Goal: Task Accomplishment & Management: Use online tool/utility

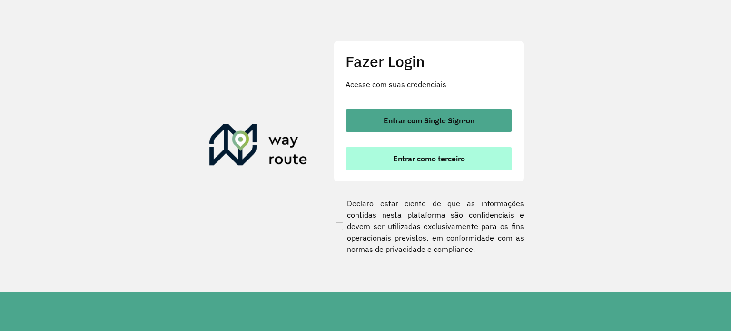
click at [445, 148] on button "Entrar como terceiro" at bounding box center [428, 158] width 167 height 23
click at [451, 156] on span "Entrar como terceiro" at bounding box center [429, 159] width 72 height 8
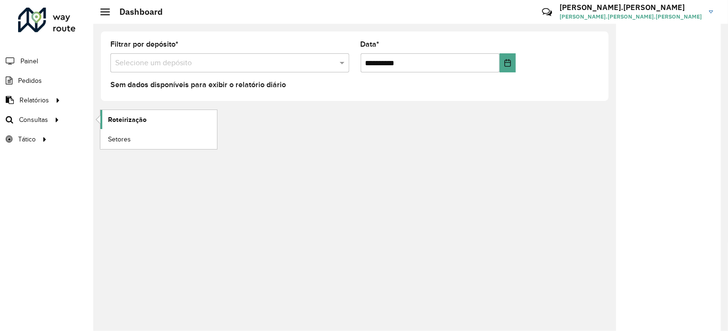
click at [152, 123] on link "Roteirização" at bounding box center [158, 119] width 117 height 19
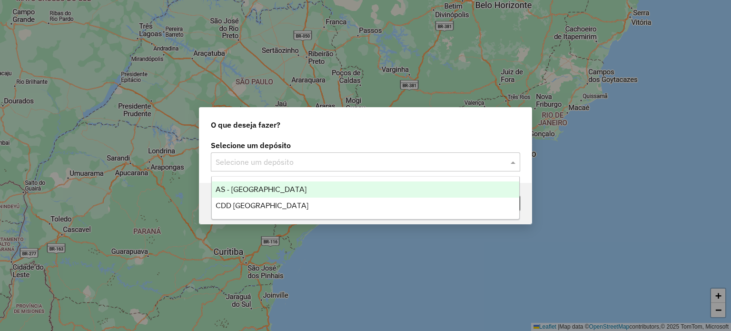
click at [407, 158] on input "text" at bounding box center [356, 162] width 281 height 11
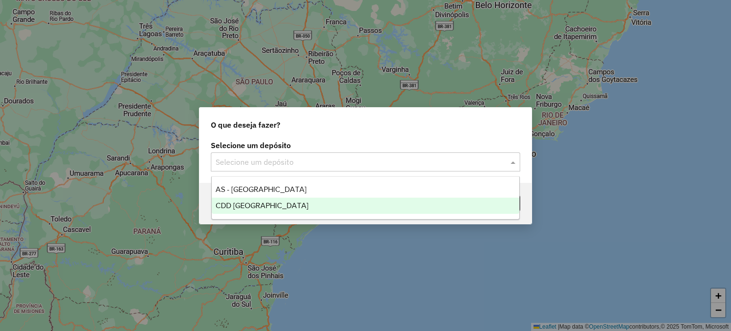
click at [289, 208] on div "CDD Florianópolis" at bounding box center [366, 205] width 308 height 16
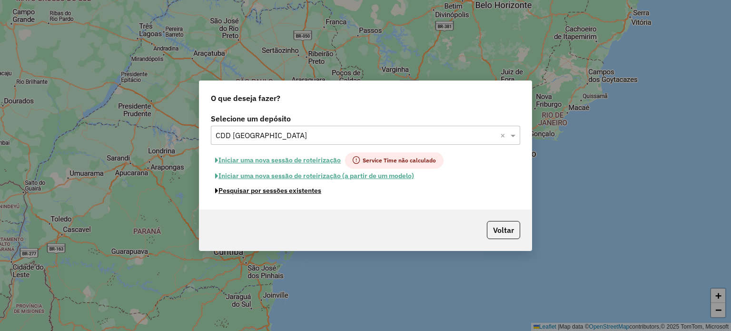
click at [290, 194] on button "Pesquisar por sessões existentes" at bounding box center [268, 190] width 115 height 15
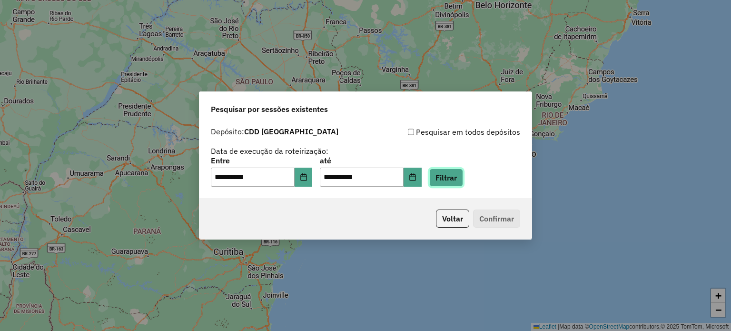
click at [463, 178] on button "Filtrar" at bounding box center [446, 177] width 34 height 18
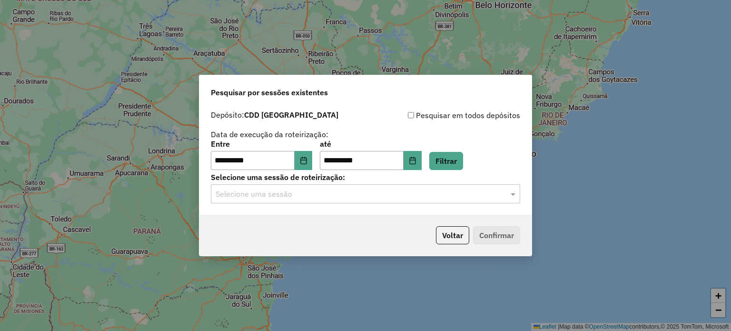
click at [306, 197] on input "text" at bounding box center [356, 193] width 281 height 11
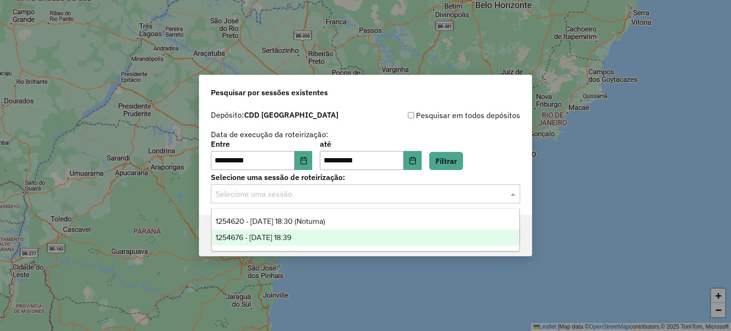
click at [291, 233] on span "1254676 - [DATE] 18:39" at bounding box center [254, 237] width 76 height 8
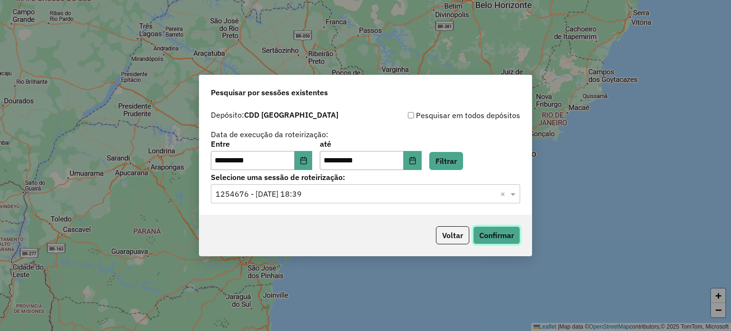
click at [504, 234] on button "Confirmar" at bounding box center [496, 235] width 47 height 18
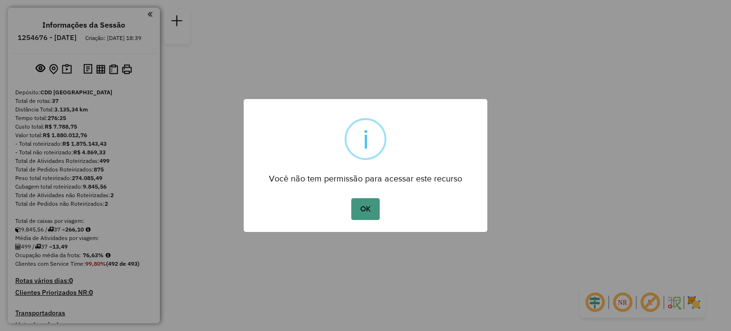
click at [369, 212] on button "OK" at bounding box center [365, 209] width 28 height 22
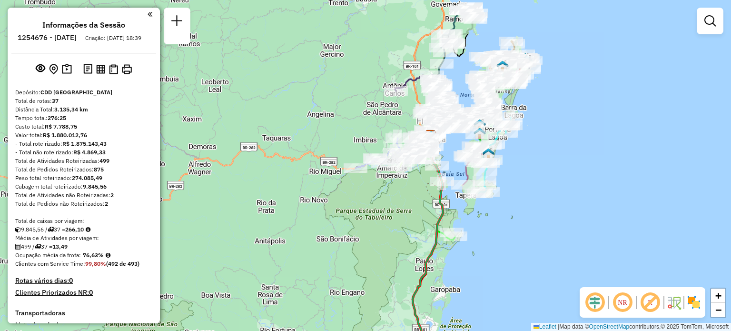
drag, startPoint x: 346, startPoint y: 256, endPoint x: 412, endPoint y: 226, distance: 72.0
click at [412, 226] on div "Janela de atendimento Grade de atendimento Capacidade Transportadoras Veículos …" at bounding box center [365, 165] width 731 height 331
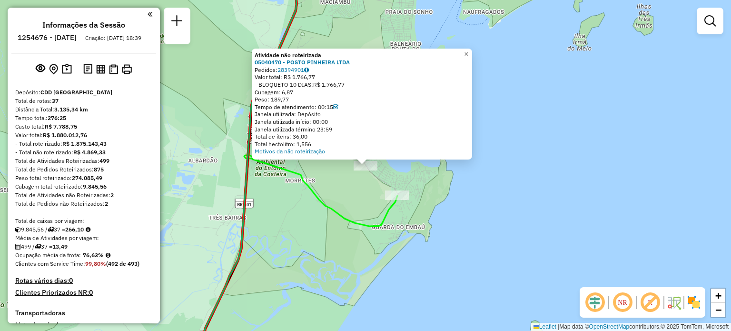
click at [479, 184] on div "Atividade não roteirizada 05040470 - POSTO PINHEIRA LTDA Pedidos: 28394901 Valo…" at bounding box center [365, 165] width 731 height 331
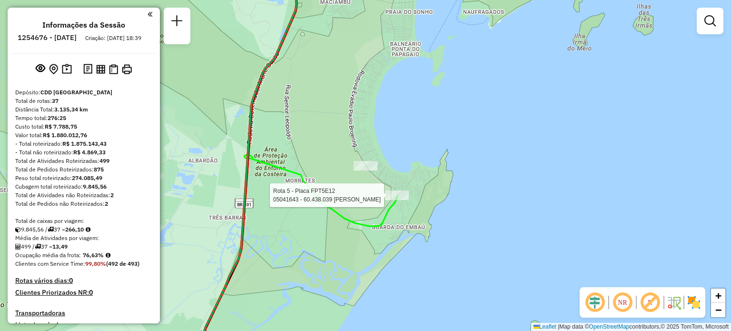
select select "**********"
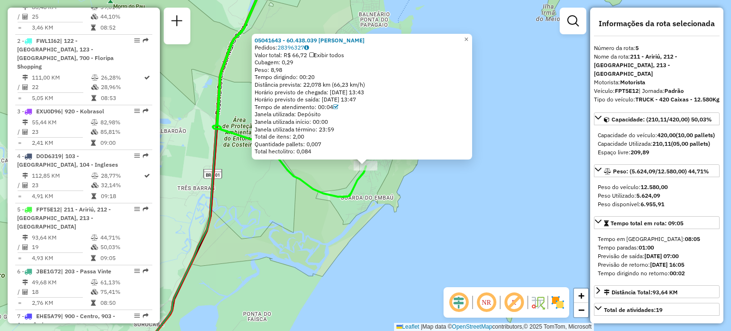
scroll to position [582, 0]
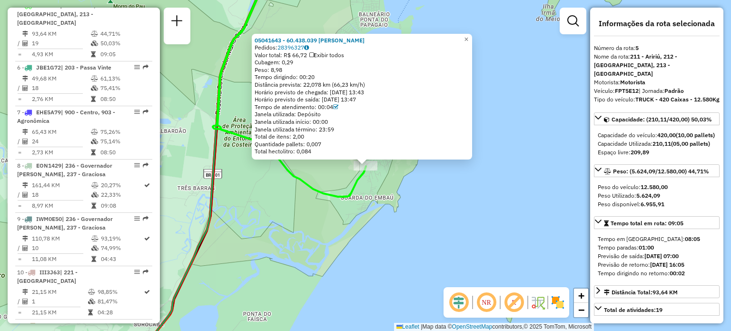
click at [274, 203] on div "05041643 - 60.438.039 ANABEL ELISA CABO Pedidos: 28396327 Valor total: R$ 66,72…" at bounding box center [365, 165] width 731 height 331
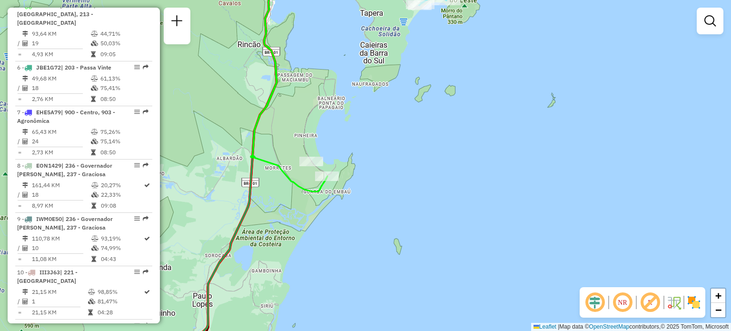
click at [617, 304] on em at bounding box center [622, 302] width 23 height 23
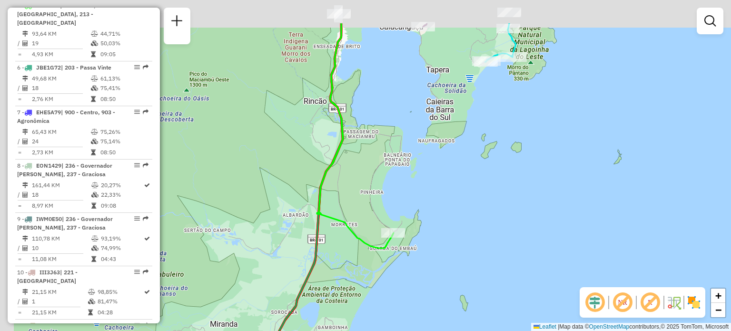
drag, startPoint x: 406, startPoint y: 150, endPoint x: 561, endPoint y: 257, distance: 188.4
click at [554, 256] on div "Janela de atendimento Grade de atendimento Capacidade Transportadoras Veículos …" at bounding box center [365, 165] width 731 height 331
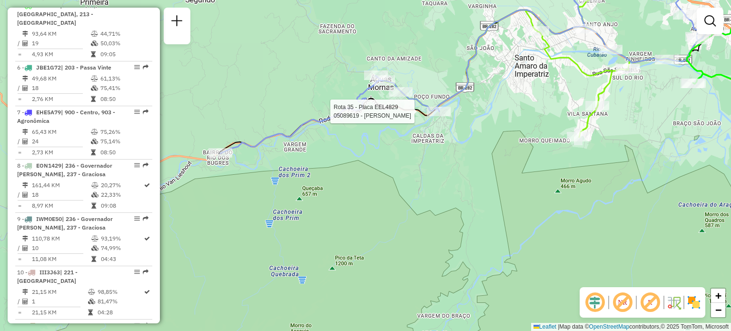
select select "**********"
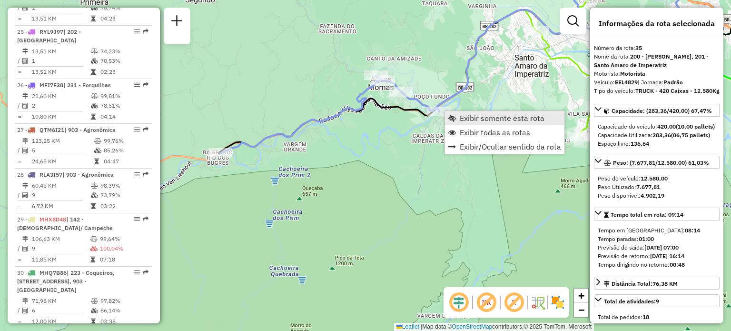
scroll to position [2098, 0]
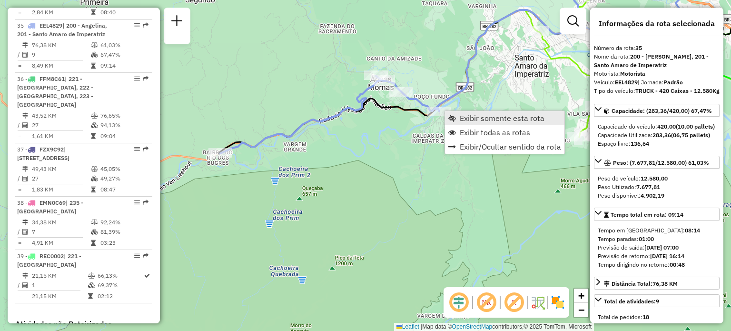
click at [465, 119] on span "Exibir somente esta rota" at bounding box center [502, 118] width 85 height 8
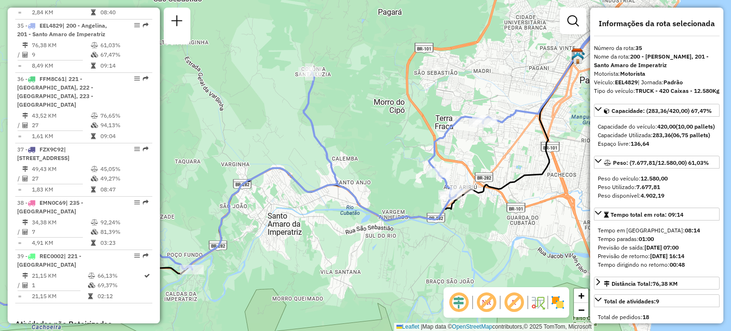
drag, startPoint x: 566, startPoint y: 158, endPoint x: 464, endPoint y: 160, distance: 101.9
click at [464, 160] on div "Janela de atendimento Grade de atendimento Capacidade Transportadoras Veículos …" at bounding box center [365, 165] width 731 height 331
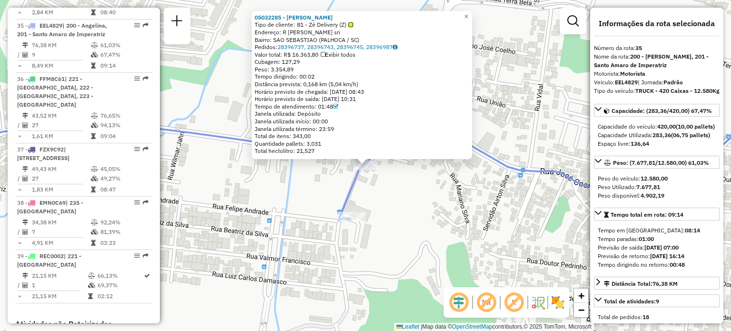
click at [445, 224] on div "05032285 - [PERSON_NAME] PET Tipo de cliente: 81 - Zé Delivery (Z) Endereço: R …" at bounding box center [365, 165] width 731 height 331
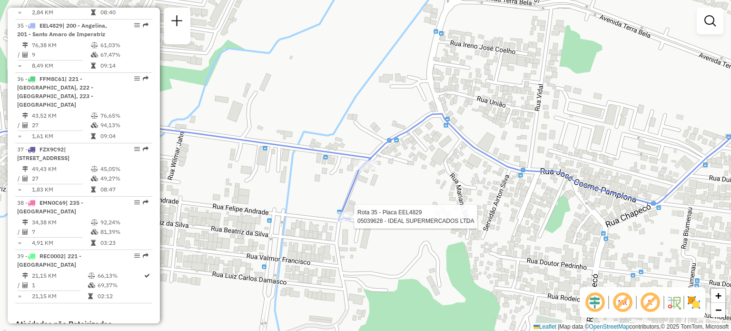
select select "**********"
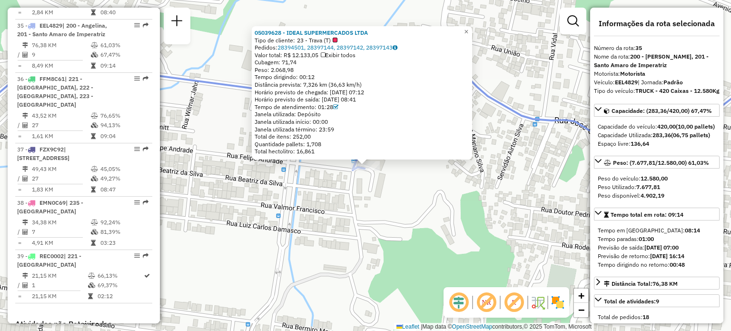
click at [264, 214] on div "05039628 - IDEAL SUPERMERCADOS LTDA Tipo de cliente: 23 - Trava (T) Pedidos: 28…" at bounding box center [365, 165] width 731 height 331
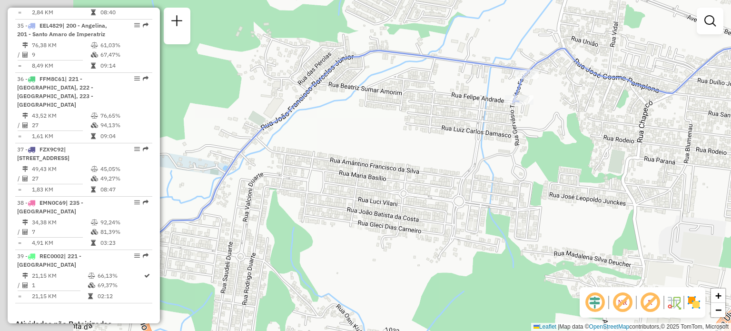
drag, startPoint x: 277, startPoint y: 218, endPoint x: 493, endPoint y: 124, distance: 235.7
click at [472, 131] on div "Janela de atendimento Grade de atendimento Capacidade Transportadoras Veículos …" at bounding box center [365, 165] width 731 height 331
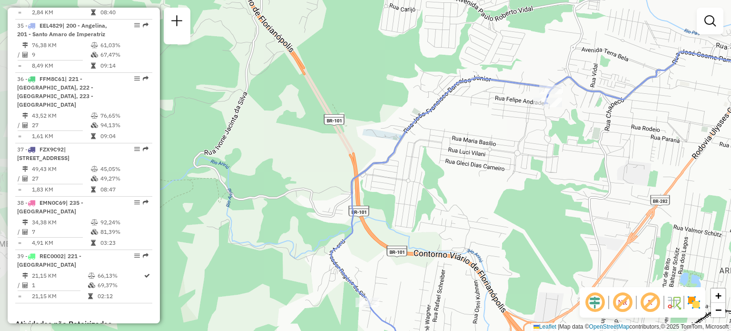
drag, startPoint x: 406, startPoint y: 177, endPoint x: 463, endPoint y: 73, distance: 118.2
click at [457, 85] on div "Janela de atendimento Grade de atendimento Capacidade Transportadoras Veículos …" at bounding box center [365, 165] width 731 height 331
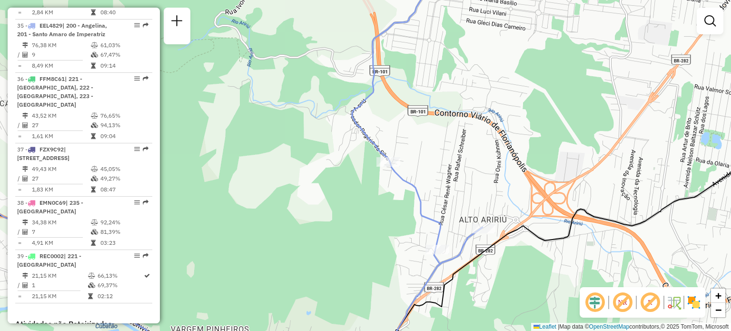
drag, startPoint x: 480, startPoint y: 209, endPoint x: 441, endPoint y: 160, distance: 62.3
click at [441, 160] on div "Janela de atendimento Grade de atendimento Capacidade Transportadoras Veículos …" at bounding box center [365, 165] width 731 height 331
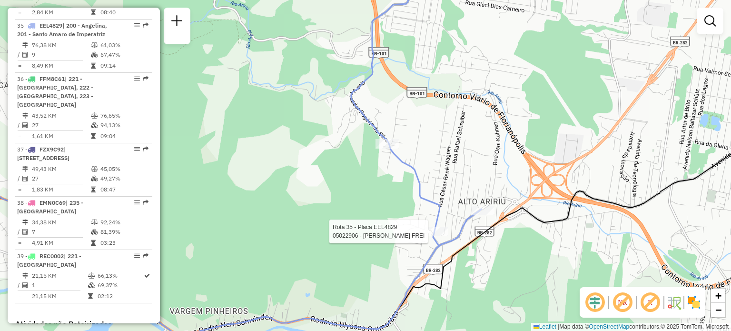
select select "**********"
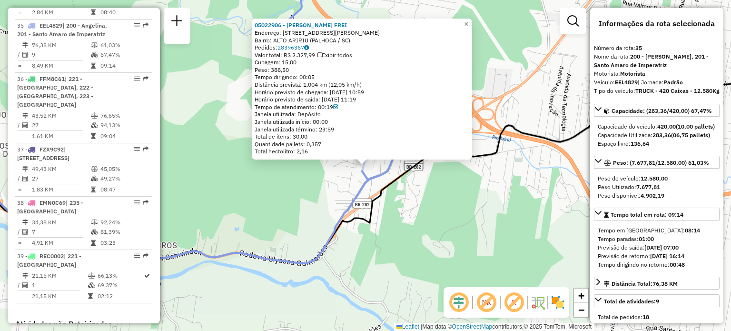
click at [426, 218] on div "05022906 - [PERSON_NAME] [PERSON_NAME]: R [PERSON_NAME] 10 Bairro: ALTO ARIRIU …" at bounding box center [365, 165] width 731 height 331
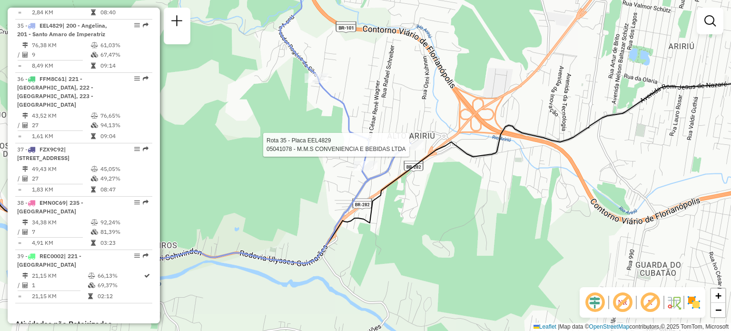
select select "**********"
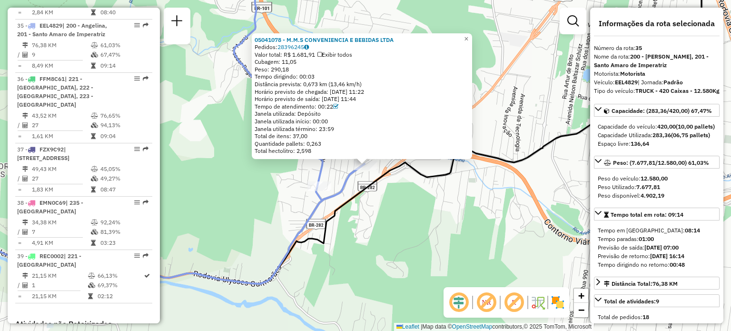
click at [432, 195] on div "05041078 - M.M.S CONVENIENCIA E BEBIDAS LTDA Pedidos: 28396245 Valor total: R$ …" at bounding box center [365, 165] width 731 height 331
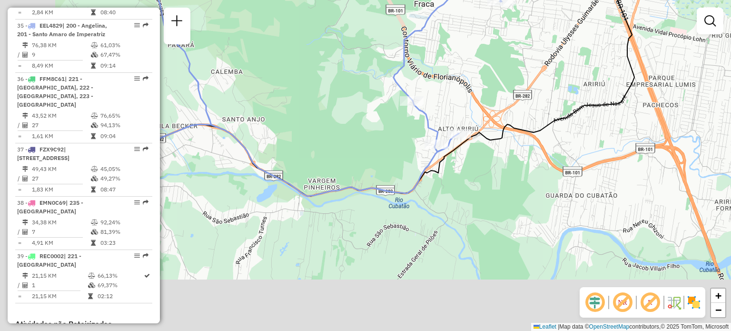
drag, startPoint x: 371, startPoint y: 212, endPoint x: 475, endPoint y: 179, distance: 108.7
click at [453, 184] on icon at bounding box center [256, 59] width 496 height 273
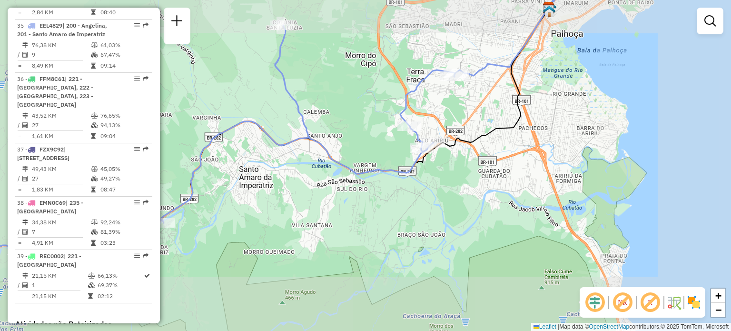
drag, startPoint x: 256, startPoint y: 169, endPoint x: 347, endPoint y: 229, distance: 109.5
click at [342, 231] on div "Janela de atendimento Grade de atendimento Capacidade Transportadoras Veículos …" at bounding box center [365, 165] width 731 height 331
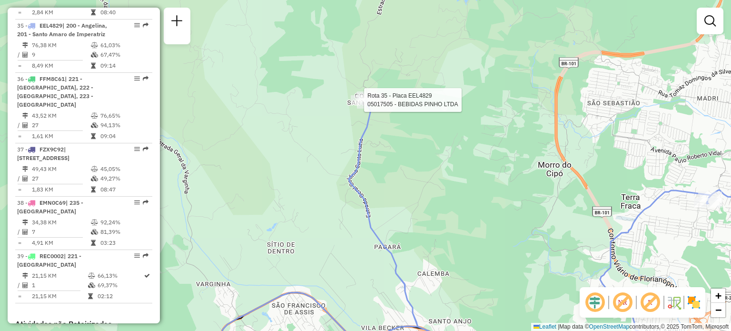
select select "**********"
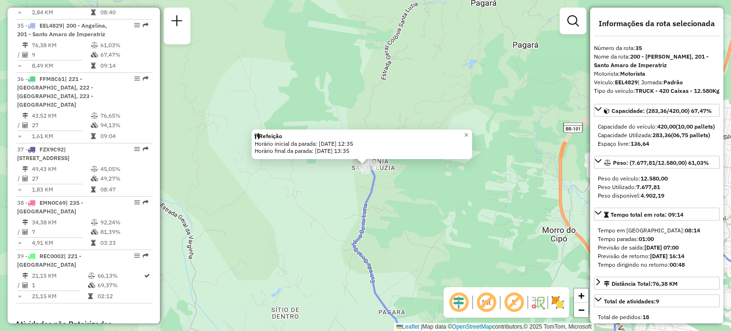
click at [298, 218] on div "Refeição Horário inicial da parada: [DATE] 12:35 Horário final da parada: [DATE…" at bounding box center [365, 165] width 731 height 331
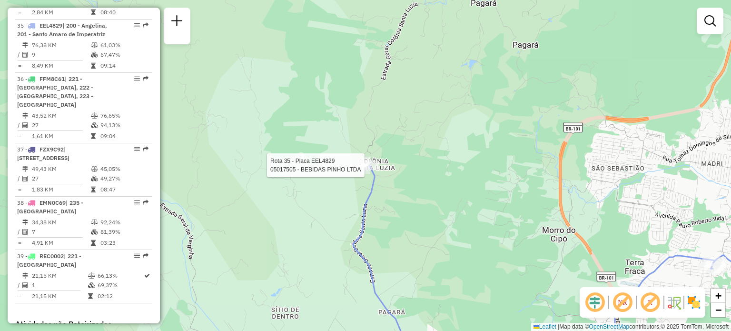
select select "**********"
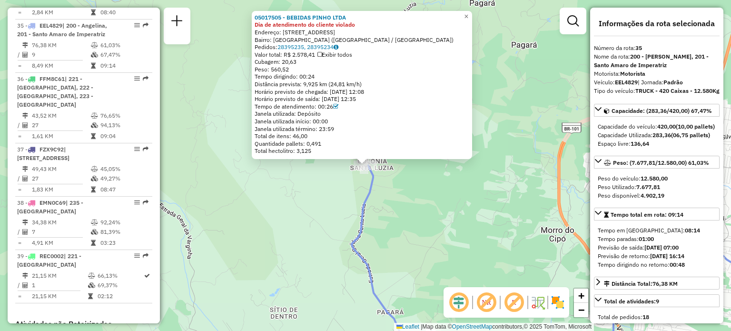
click at [319, 230] on div "05017505 - BEBIDAS PINHO LTDA Dia de atendimento do cliente violado Endereço: […" at bounding box center [365, 165] width 731 height 331
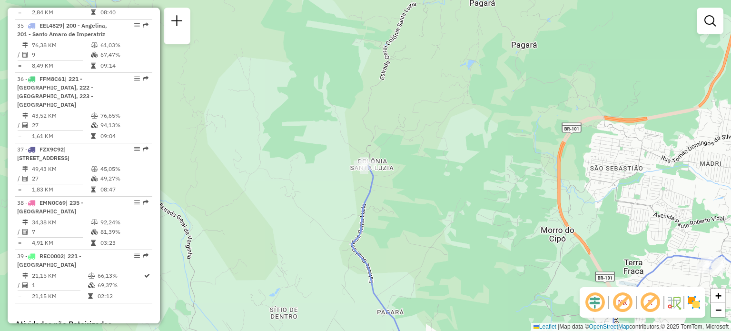
drag, startPoint x: 291, startPoint y: 262, endPoint x: 504, endPoint y: 108, distance: 263.1
click at [495, 118] on div "Janela de atendimento Grade de atendimento Capacidade Transportadoras Veículos …" at bounding box center [365, 165] width 731 height 331
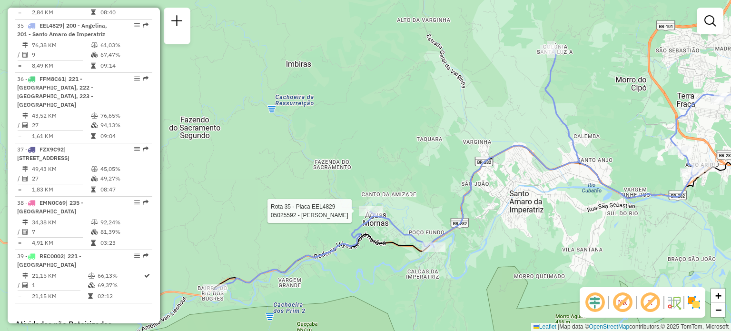
select select "**********"
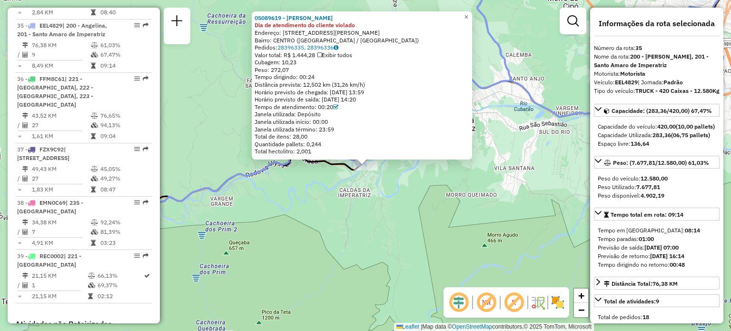
click at [282, 229] on div "05089619 - [PERSON_NAME] JUNIO Dia de atendimento do cliente violado Endereço: …" at bounding box center [365, 165] width 731 height 331
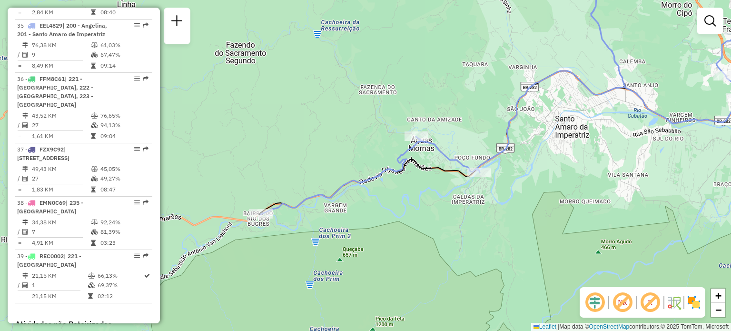
drag, startPoint x: 266, startPoint y: 225, endPoint x: 417, endPoint y: 227, distance: 150.4
click at [429, 232] on div "Janela de atendimento Grade de atendimento Capacidade Transportadoras Veículos …" at bounding box center [365, 165] width 731 height 331
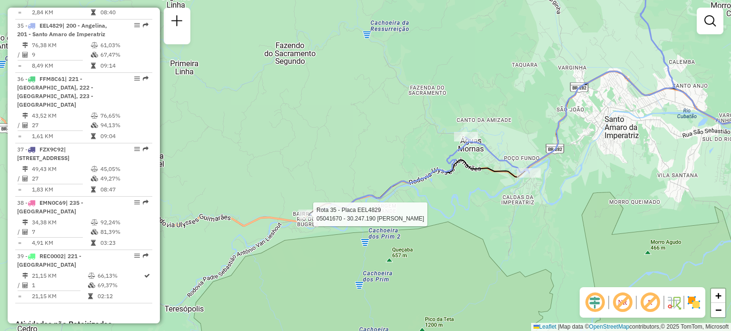
select select "**********"
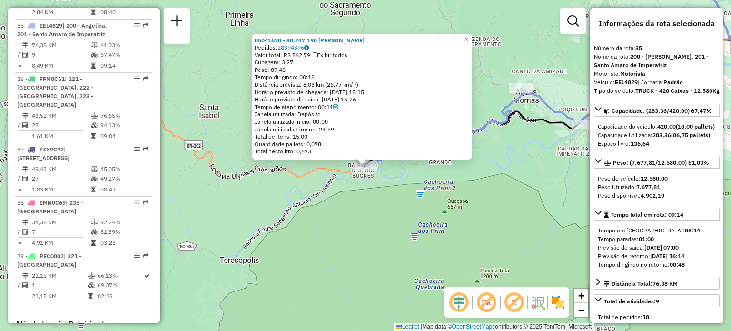
click at [333, 233] on div "05041670 - 30.247.190 [PERSON_NAME]: 28394396 Valor total: R$ 562,79 Exibir tod…" at bounding box center [365, 165] width 731 height 331
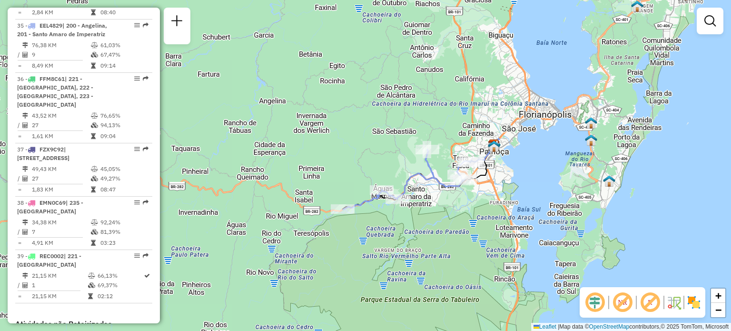
drag, startPoint x: 438, startPoint y: 220, endPoint x: 425, endPoint y: 221, distance: 12.4
click at [425, 221] on div "Janela de atendimento Grade de atendimento Capacidade Transportadoras Veículos …" at bounding box center [365, 165] width 731 height 331
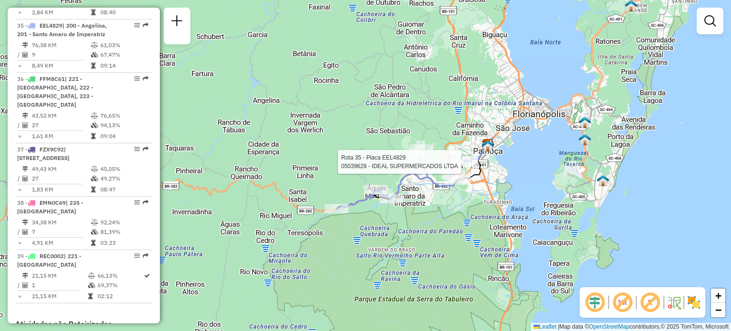
select select "**********"
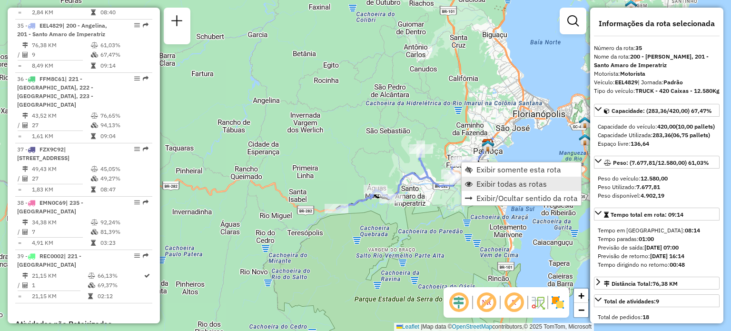
click at [481, 182] on span "Exibir todas as rotas" at bounding box center [511, 184] width 70 height 8
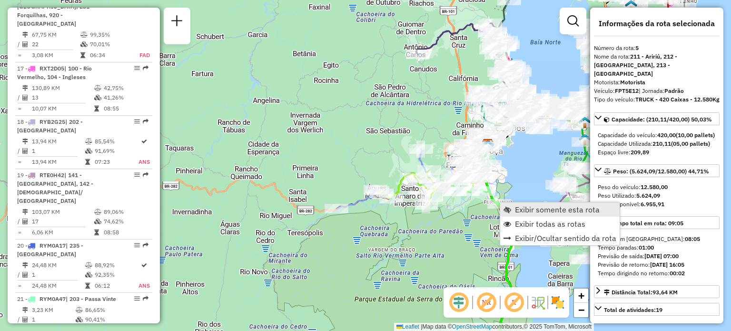
scroll to position [582, 0]
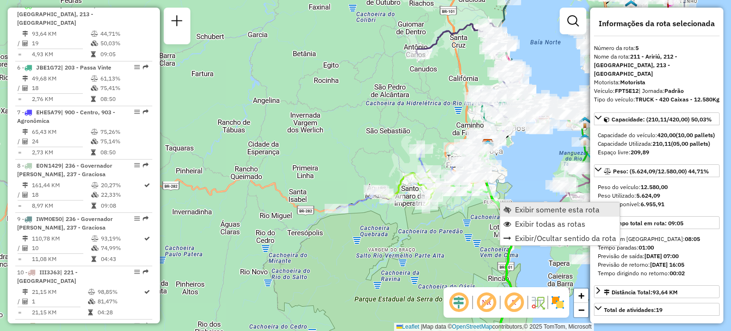
click at [522, 208] on span "Exibir somente esta rota" at bounding box center [557, 210] width 85 height 8
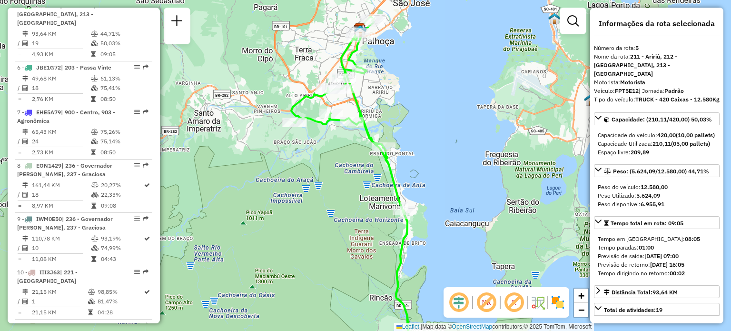
drag, startPoint x: 395, startPoint y: 99, endPoint x: 392, endPoint y: 148, distance: 49.1
click at [395, 148] on div "Janela de atendimento Grade de atendimento Capacidade Transportadoras Veículos …" at bounding box center [365, 165] width 731 height 331
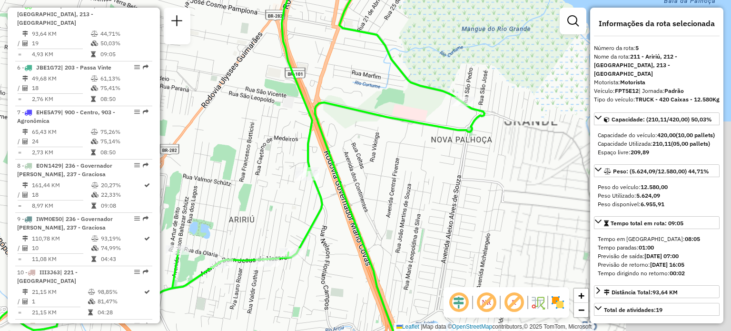
drag, startPoint x: 306, startPoint y: 255, endPoint x: 436, endPoint y: 87, distance: 212.6
click at [426, 96] on icon at bounding box center [230, 139] width 509 height 397
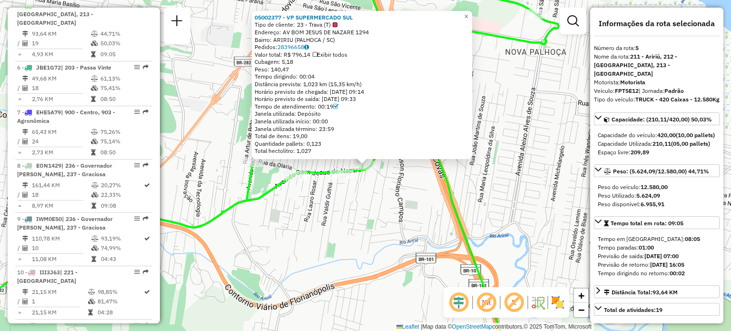
click at [510, 122] on div "05002377 - VP SUPERMERCADO SUL Tipo de cliente: 23 - Trava (T) Endereço: AV BOM…" at bounding box center [365, 165] width 731 height 331
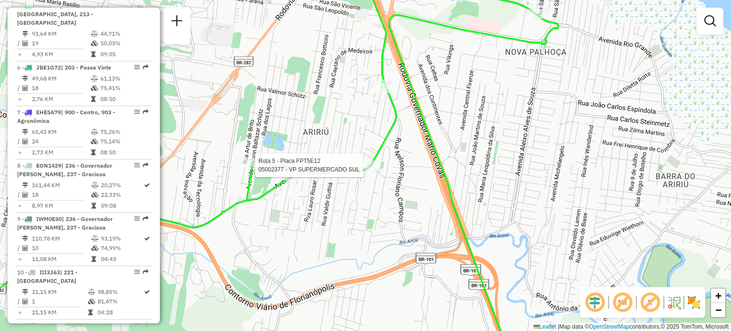
select select "**********"
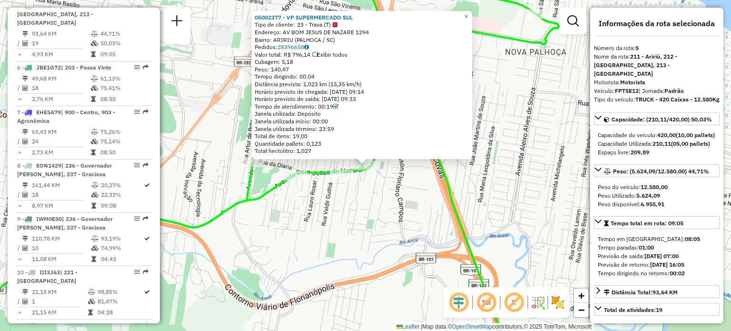
click at [446, 189] on icon at bounding box center [258, 165] width 602 height 397
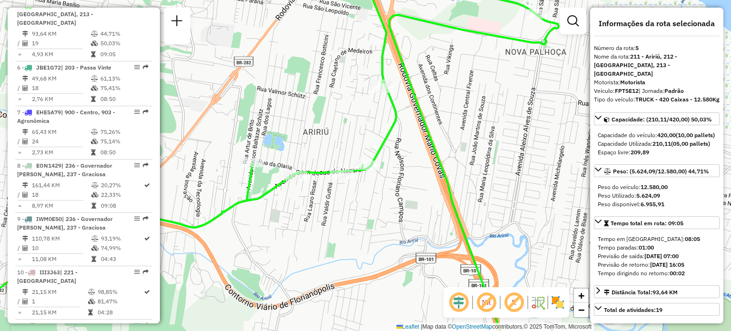
drag, startPoint x: 444, startPoint y: 142, endPoint x: 430, endPoint y: 197, distance: 55.9
click at [433, 199] on div "Janela de atendimento Grade de atendimento Capacidade Transportadoras Veículos …" at bounding box center [365, 165] width 731 height 331
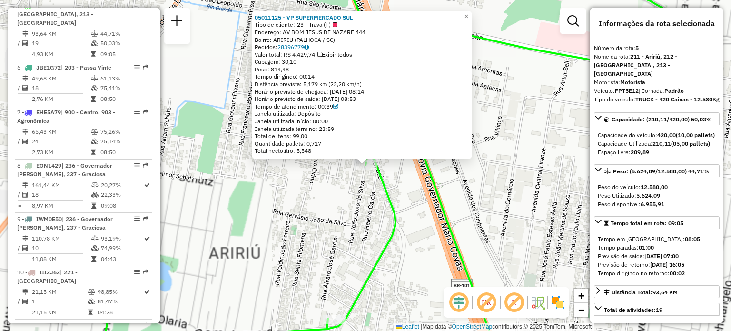
click at [440, 206] on icon at bounding box center [410, 165] width 620 height 397
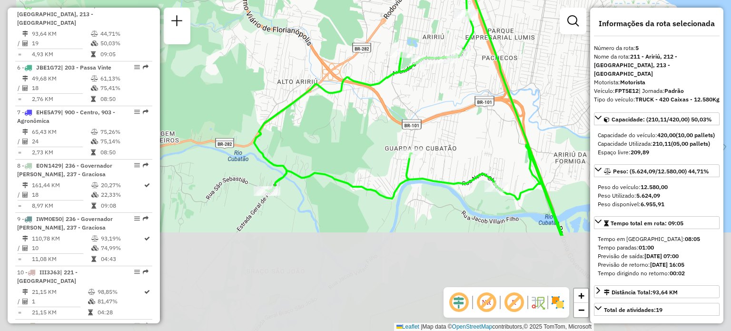
drag, startPoint x: 354, startPoint y: 139, endPoint x: 414, endPoint y: -5, distance: 155.5
click at [414, 0] on html "Aguarde... Pop-up bloqueado! Seu navegador bloqueou automáticamente a abertura …" at bounding box center [365, 165] width 731 height 331
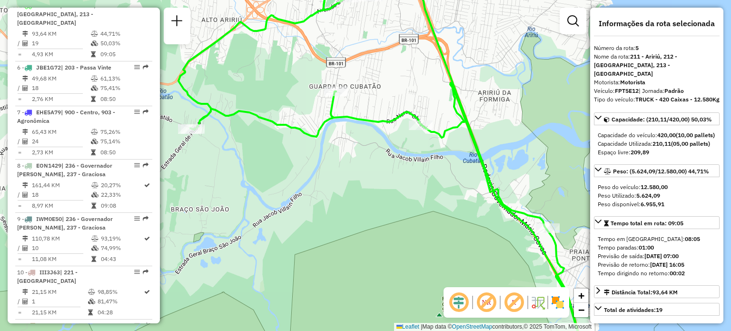
drag, startPoint x: 504, startPoint y: 197, endPoint x: 455, endPoint y: 146, distance: 71.0
click at [457, 146] on icon at bounding box center [378, 138] width 401 height 397
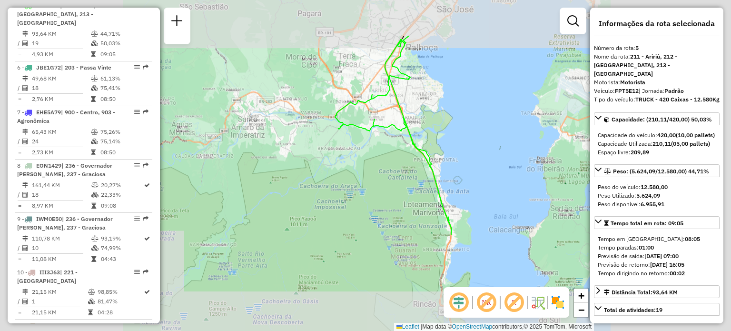
drag, startPoint x: 477, startPoint y: 175, endPoint x: 410, endPoint y: 141, distance: 75.1
click at [410, 141] on icon at bounding box center [393, 135] width 117 height 198
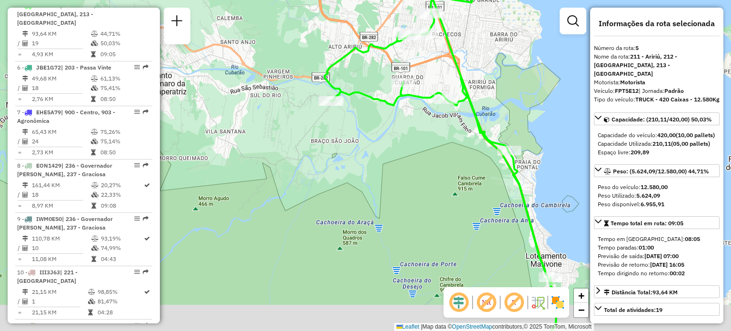
drag, startPoint x: 548, startPoint y: 193, endPoint x: 489, endPoint y: 69, distance: 137.9
click at [489, 69] on div "Janela de atendimento Grade de atendimento Capacidade Transportadoras Veículos …" at bounding box center [365, 165] width 731 height 331
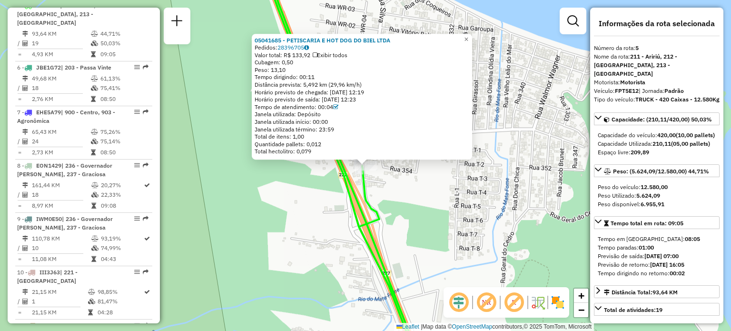
click at [461, 212] on div "05041685 - PETISCARIA E HOT DOG DO BIEL LTDA Pedidos: 28396705 Valor total: R$ …" at bounding box center [365, 165] width 731 height 331
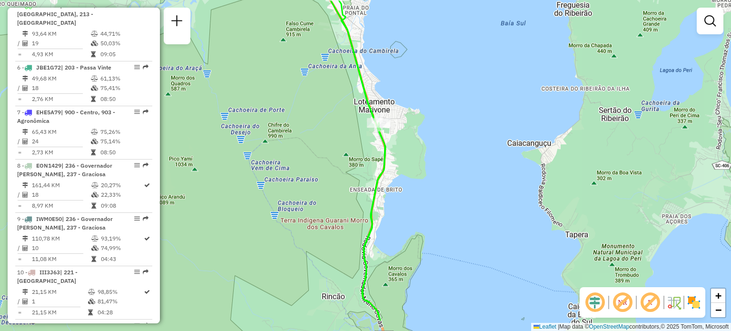
drag, startPoint x: 447, startPoint y: 240, endPoint x: 413, endPoint y: 44, distance: 199.5
click at [413, 48] on div "Janela de atendimento Grade de atendimento Capacidade Transportadoras Veículos …" at bounding box center [365, 165] width 731 height 331
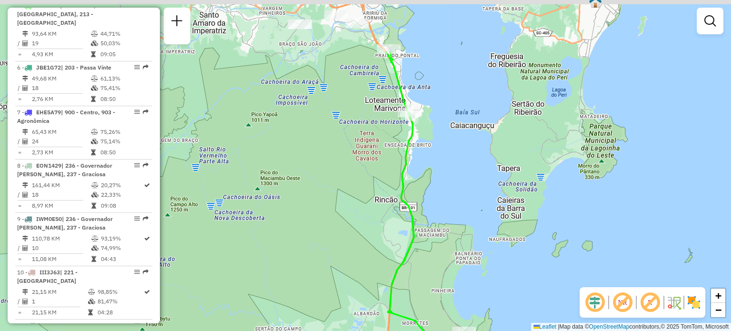
drag, startPoint x: 421, startPoint y: 100, endPoint x: 449, endPoint y: 256, distance: 158.6
click at [452, 281] on div "Janela de atendimento Grade de atendimento Capacidade Transportadoras Veículos …" at bounding box center [365, 165] width 731 height 331
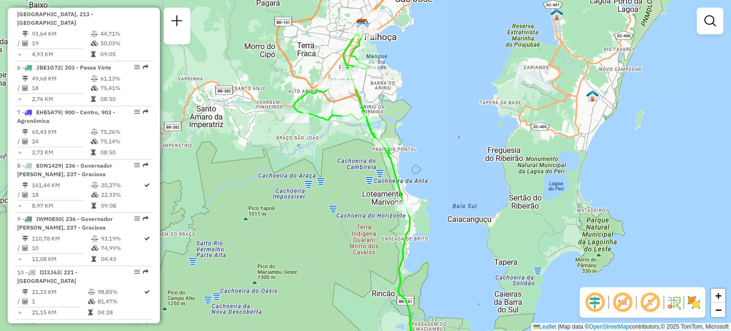
drag, startPoint x: 411, startPoint y: 168, endPoint x: 414, endPoint y: 243, distance: 75.3
click at [414, 240] on div "Janela de atendimento Grade de atendimento Capacidade Transportadoras Veículos …" at bounding box center [365, 165] width 731 height 331
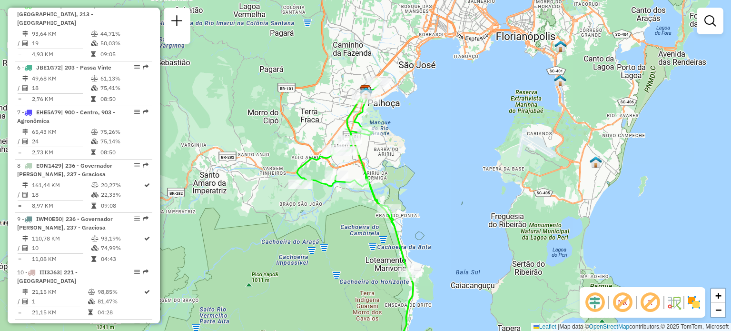
drag, startPoint x: 387, startPoint y: 114, endPoint x: 396, endPoint y: 149, distance: 36.4
click at [395, 145] on div "Rota 5 - Placa FPT5E12 05028233 - AUTO POSTO MAIS LTDA Janela de atendimento Gr…" at bounding box center [365, 165] width 731 height 331
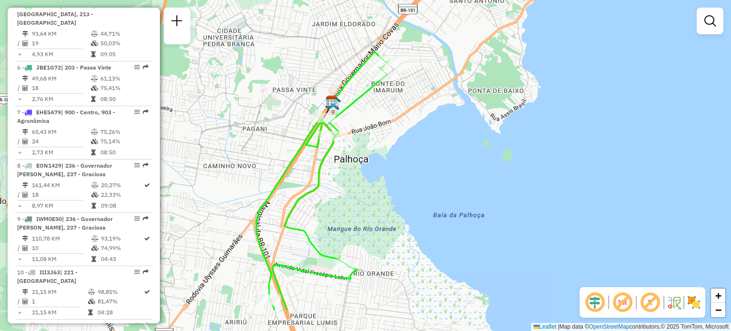
drag, startPoint x: 370, startPoint y: 232, endPoint x: 375, endPoint y: 178, distance: 54.1
click at [375, 179] on div "Janela de atendimento Grade de atendimento Capacidade Transportadoras Veículos …" at bounding box center [365, 165] width 731 height 331
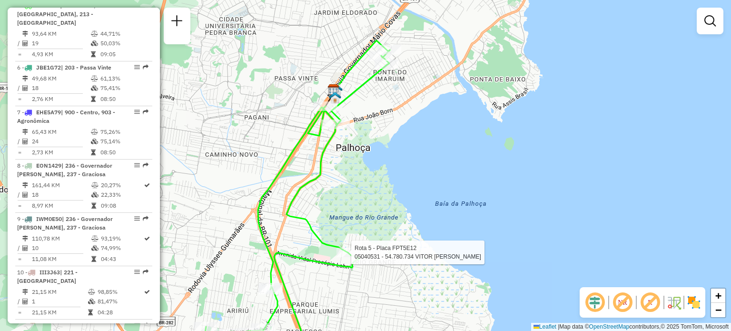
select select "**********"
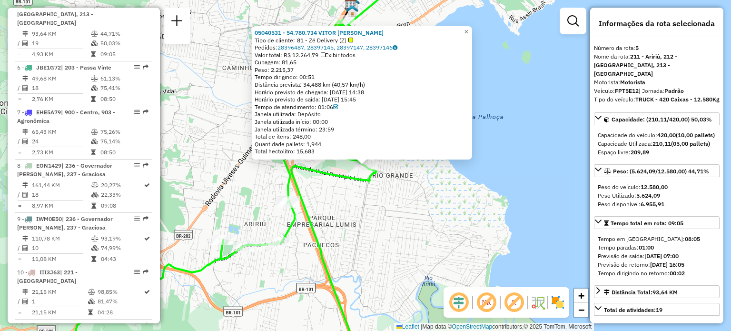
click at [405, 197] on div "05040531 - 54.780.734 VITOR [PERSON_NAME] Tipo de cliente: 81 - Zé Delivery (Z)…" at bounding box center [365, 165] width 731 height 331
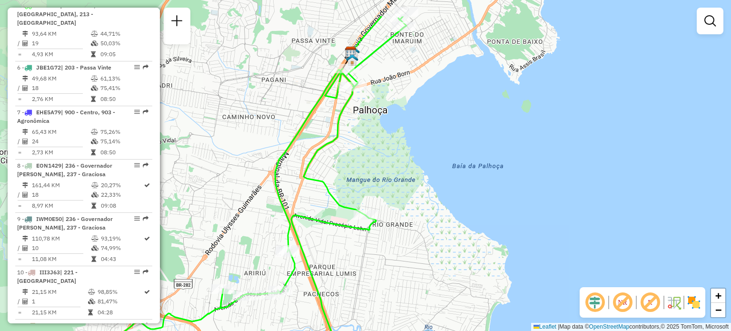
drag, startPoint x: 348, startPoint y: 151, endPoint x: 352, endPoint y: 172, distance: 21.3
click at [351, 183] on div "Janela de atendimento Grade de atendimento Capacidade Transportadoras Veículos …" at bounding box center [365, 165] width 731 height 331
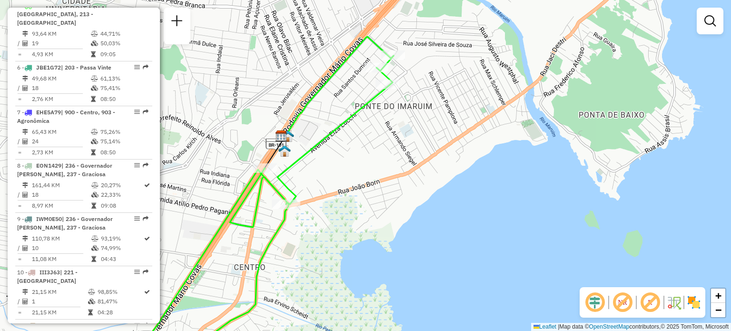
drag, startPoint x: 417, startPoint y: 59, endPoint x: 420, endPoint y: 119, distance: 59.5
click at [420, 118] on div "Janela de atendimento Grade de atendimento Capacidade Transportadoras Veículos …" at bounding box center [365, 165] width 731 height 331
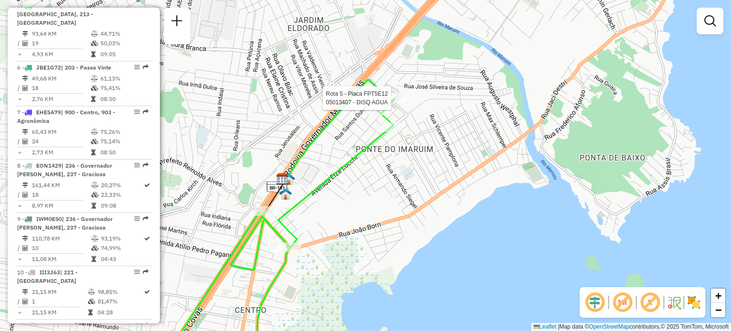
select select "**********"
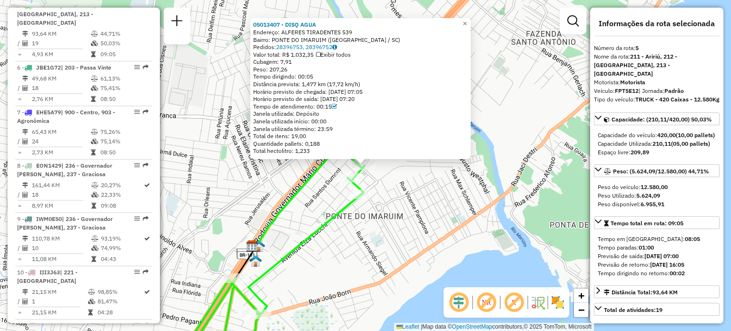
click at [416, 196] on div "05013407 - DISQ AGUA Endereço: ALFERES TIRADENTES 539 Bairro: [GEOGRAPHIC_DATA]…" at bounding box center [365, 165] width 731 height 331
click at [370, 183] on div "05013407 - DISQ AGUA Endereço: ALFERES TIRADENTES 539 Bairro: [GEOGRAPHIC_DATA]…" at bounding box center [365, 165] width 731 height 331
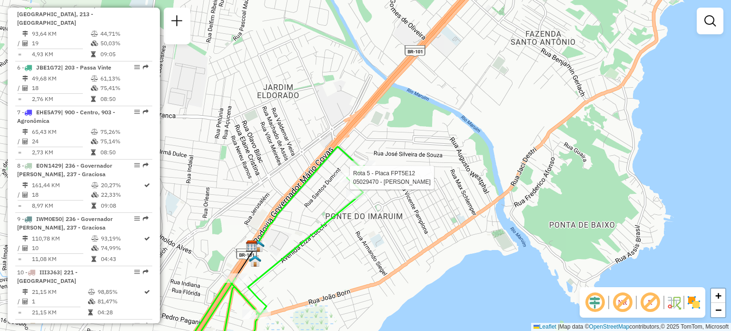
select select "**********"
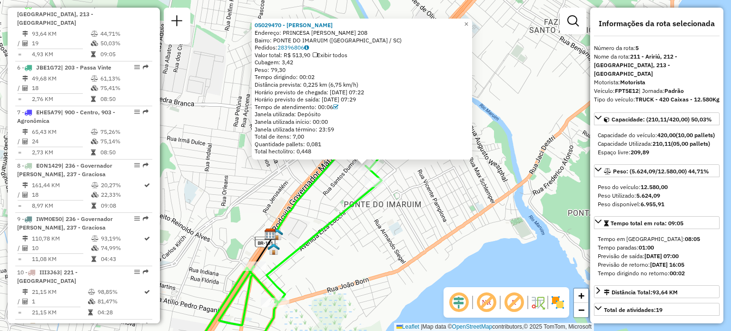
click at [352, 199] on icon at bounding box center [283, 259] width 198 height 210
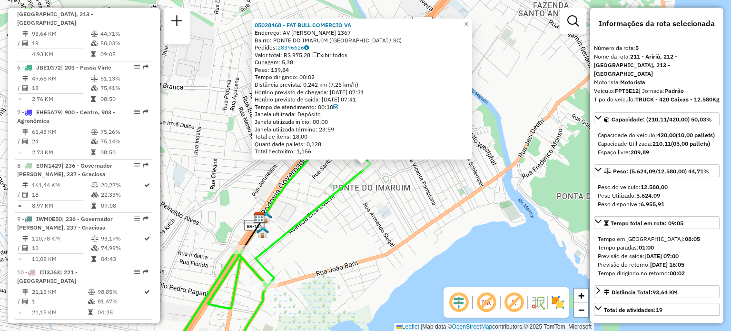
click at [458, 193] on div "05028468 - FAT BULL COMERCIO VA Endereço: AV ELZA LUCCHI 1367 Bairro: [GEOGRAPH…" at bounding box center [365, 165] width 731 height 331
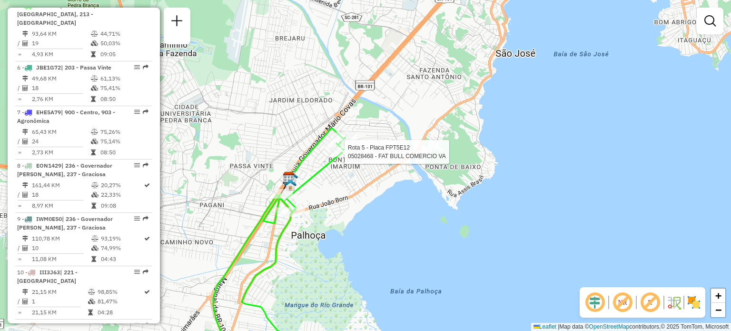
select select "**********"
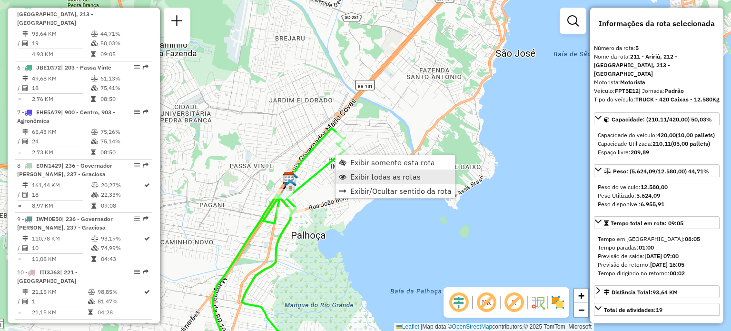
click at [388, 182] on link "Exibir todas as rotas" at bounding box center [394, 176] width 119 height 14
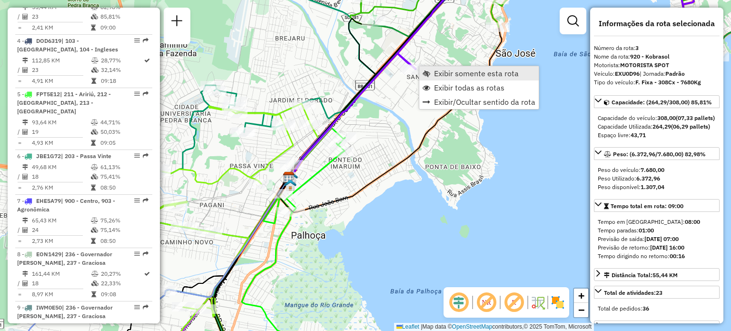
click at [440, 79] on link "Exibir somente esta rota" at bounding box center [478, 73] width 119 height 14
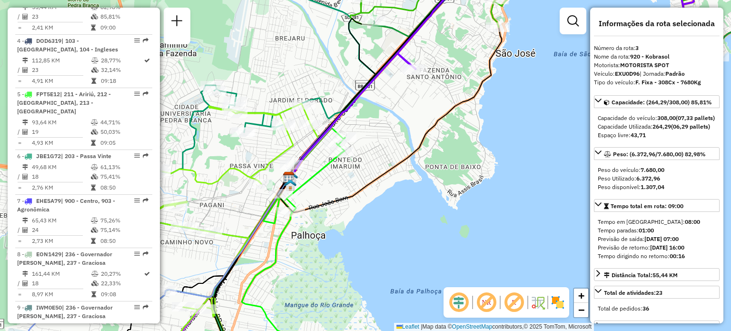
scroll to position [484, 0]
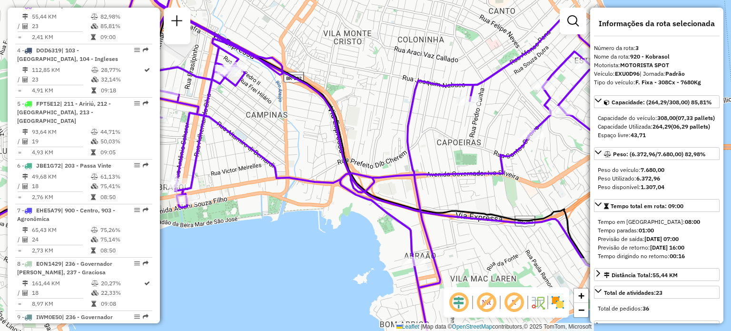
drag, startPoint x: 475, startPoint y: 190, endPoint x: 432, endPoint y: 59, distance: 138.9
click at [432, 59] on div "Janela de atendimento Grade de atendimento Capacidade Transportadoras Veículos …" at bounding box center [365, 165] width 731 height 331
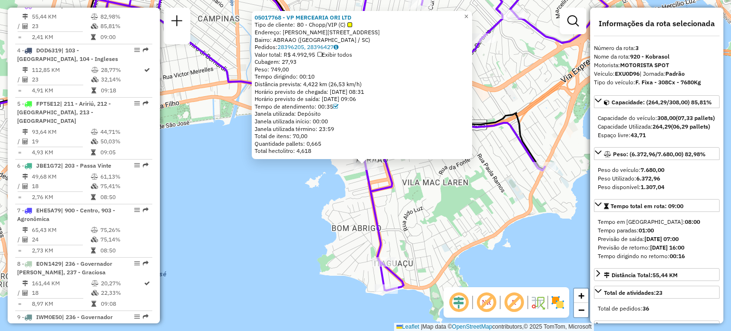
click at [434, 230] on div "05017768 - VP MERCEARIA ORI LTD Tipo de cliente: 80 - Chopp/VIP (C) Endereço: […" at bounding box center [365, 165] width 731 height 331
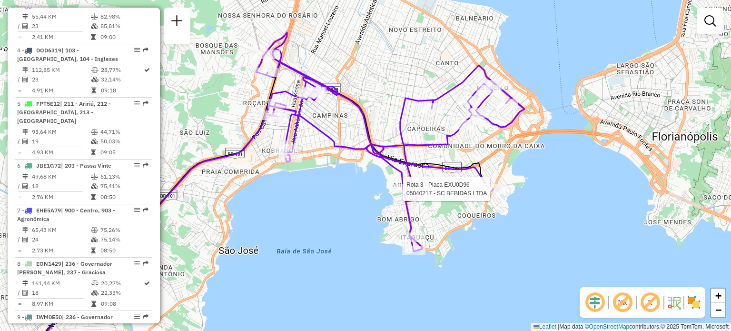
select select "**********"
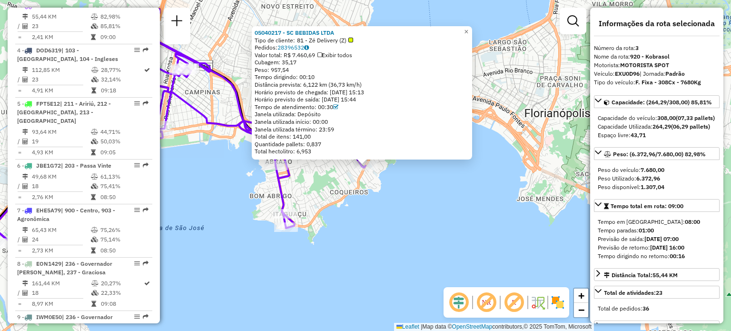
click at [367, 185] on div "05040217 - SC BEBIDAS LTDA Tipo de cliente: 81 - Zé Delivery (Z) Pedidos: 28396…" at bounding box center [365, 165] width 731 height 331
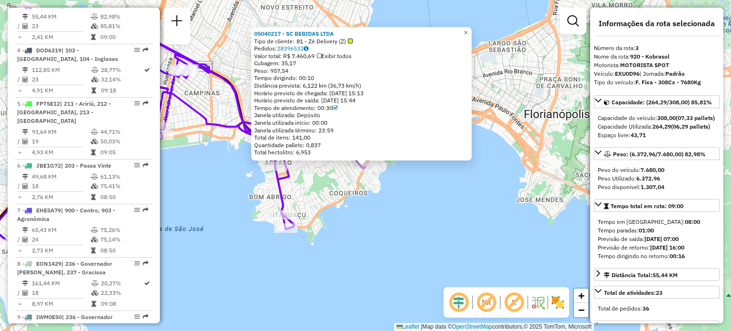
click at [339, 181] on div "05040217 - SC BEBIDAS LTDA Tipo de cliente: 81 - Zé Delivery (Z) Pedidos: 28396…" at bounding box center [365, 165] width 731 height 331
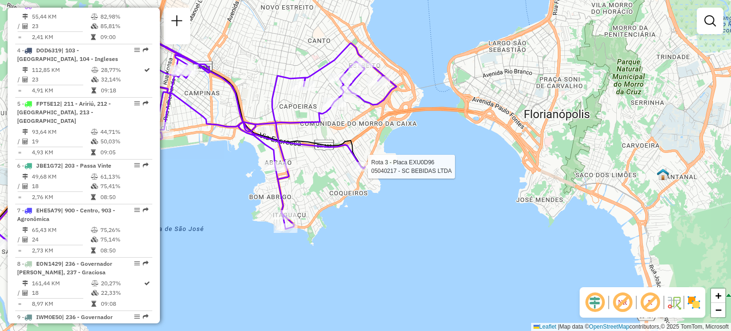
select select "**********"
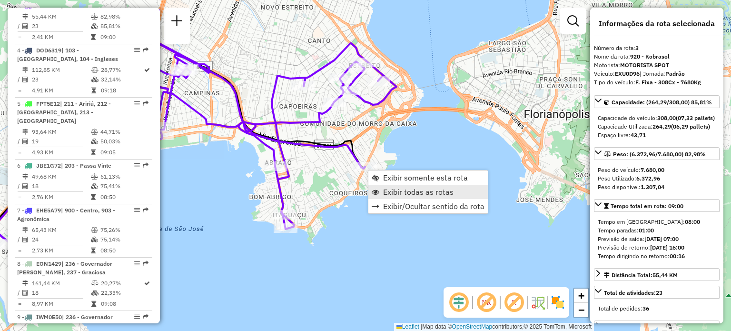
click at [394, 189] on span "Exibir todas as rotas" at bounding box center [418, 192] width 70 height 8
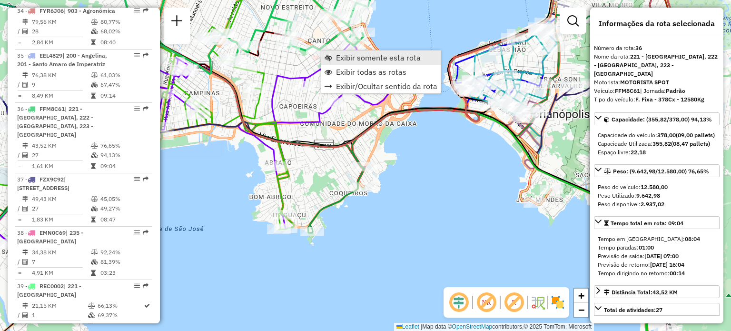
scroll to position [2151, 0]
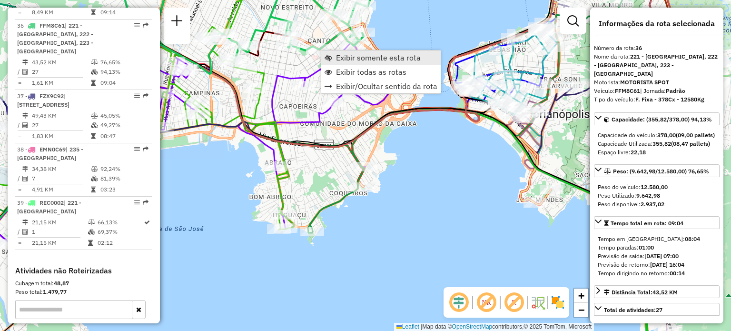
click at [346, 60] on span "Exibir somente esta rota" at bounding box center [378, 58] width 85 height 8
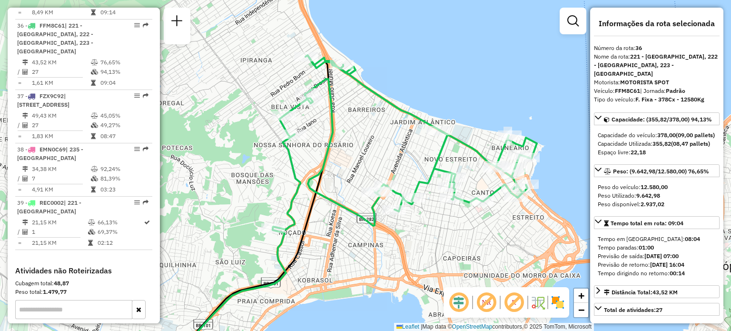
drag, startPoint x: 366, startPoint y: 97, endPoint x: 365, endPoint y: 135, distance: 38.6
click at [365, 137] on div "Janela de atendimento Grade de atendimento Capacidade Transportadoras Veículos …" at bounding box center [365, 165] width 731 height 331
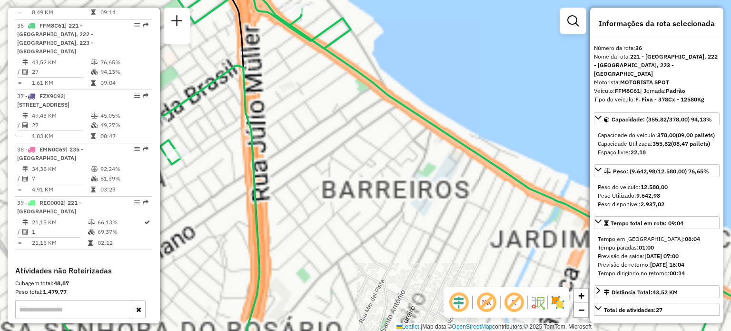
click at [360, 114] on icon at bounding box center [425, 168] width 758 height 392
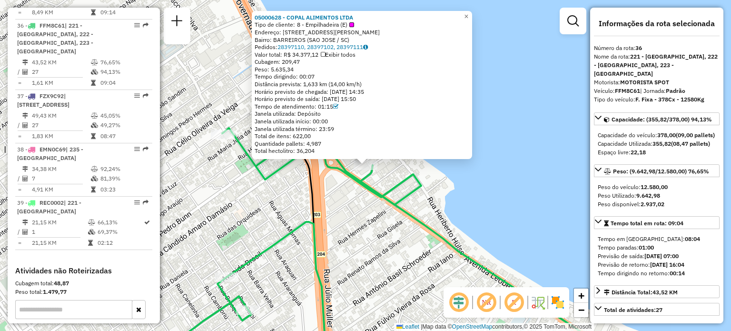
click at [371, 215] on div "05000628 - COPAL ALIMENTOS LTDA Tipo de cliente: 8 - Empilhadeira (E) Endereço:…" at bounding box center [365, 165] width 731 height 331
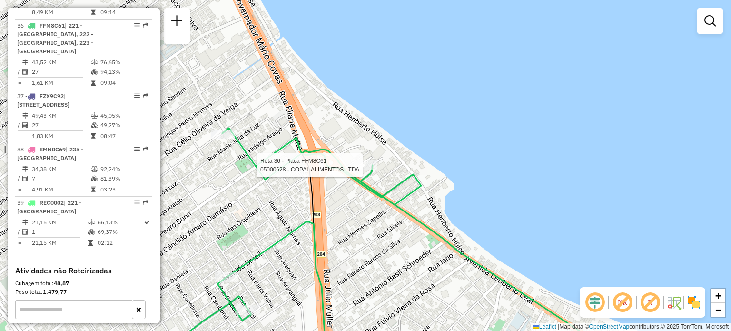
select select "**********"
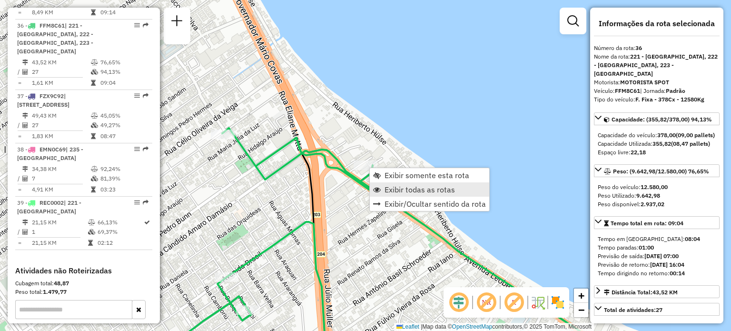
click at [396, 186] on span "Exibir todas as rotas" at bounding box center [420, 190] width 70 height 8
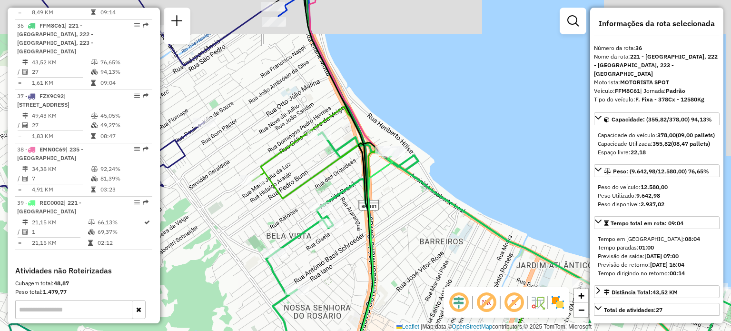
drag, startPoint x: 538, startPoint y: 243, endPoint x: 383, endPoint y: 71, distance: 231.5
click at [385, 73] on div "Janela de atendimento Grade de atendimento Capacidade Transportadoras Veículos …" at bounding box center [365, 165] width 731 height 331
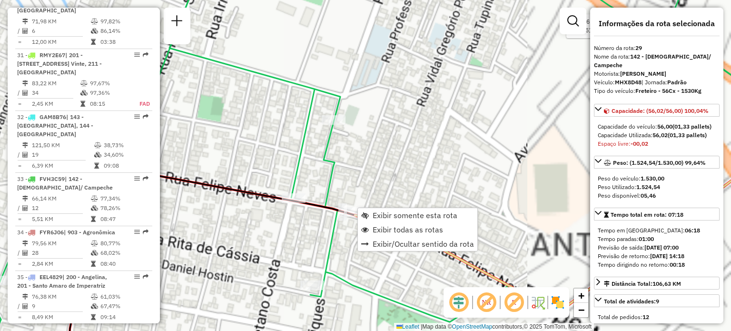
scroll to position [1745, 0]
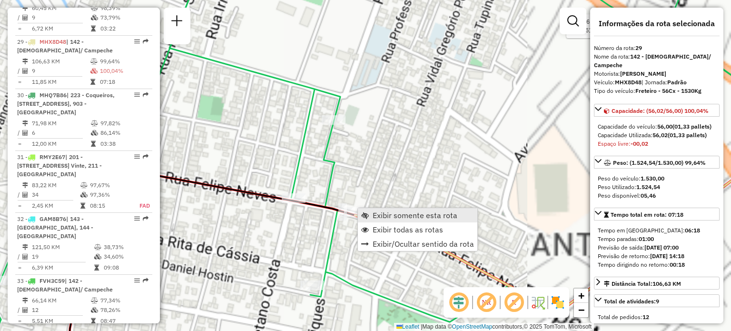
click at [374, 214] on span "Exibir somente esta rota" at bounding box center [415, 215] width 85 height 8
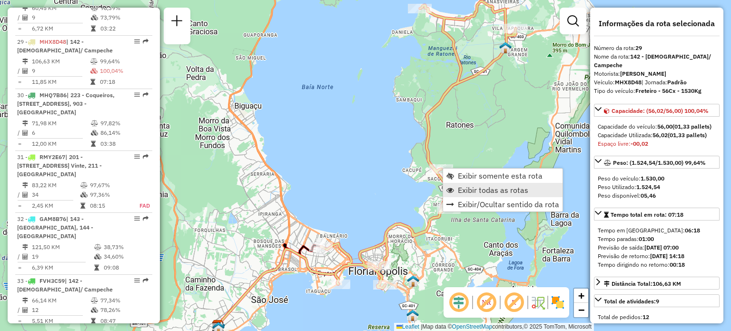
click at [464, 188] on span "Exibir todas as rotas" at bounding box center [493, 190] width 70 height 8
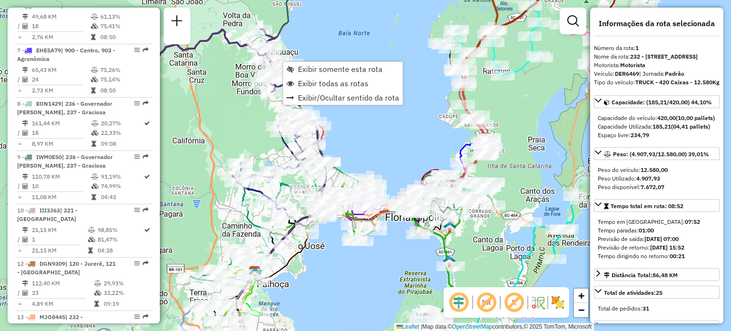
scroll to position [369, 0]
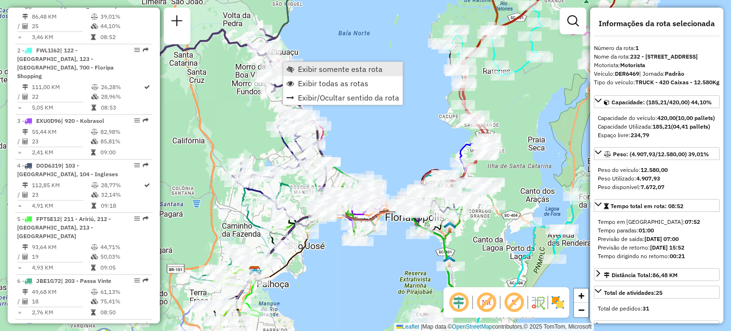
click at [289, 64] on link "Exibir somente esta rota" at bounding box center [342, 69] width 119 height 14
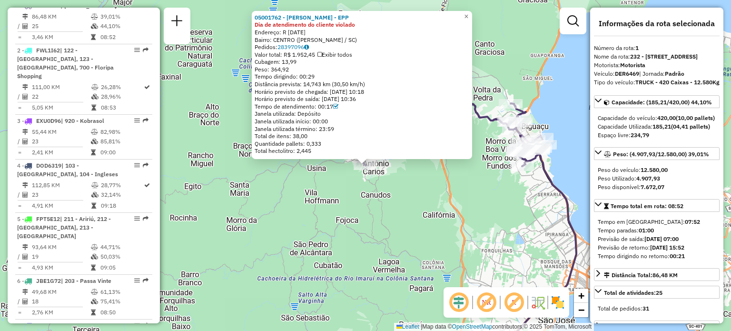
click at [355, 224] on div "05001762 - [PERSON_NAME] - EPP Dia de atendimento do cliente violado Endereço: …" at bounding box center [365, 165] width 731 height 331
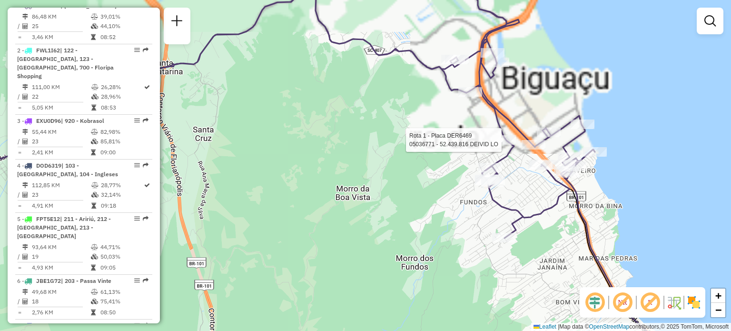
select select "**********"
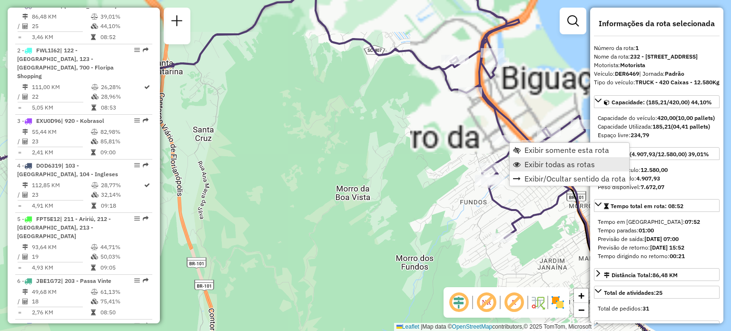
click at [539, 163] on span "Exibir todas as rotas" at bounding box center [559, 164] width 70 height 8
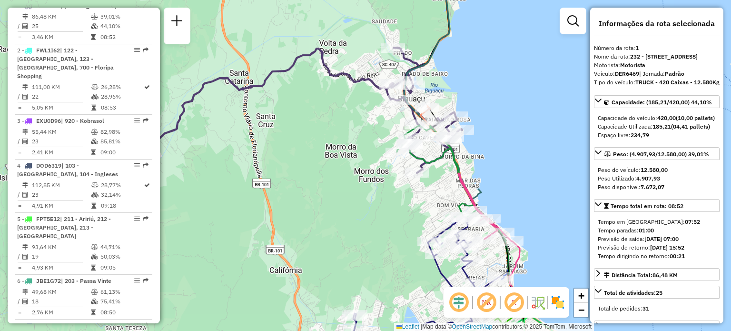
drag, startPoint x: 351, startPoint y: 196, endPoint x: 305, endPoint y: 106, distance: 100.7
click at [306, 102] on div "Janela de atendimento Grade de atendimento Capacidade Transportadoras Veículos …" at bounding box center [365, 165] width 731 height 331
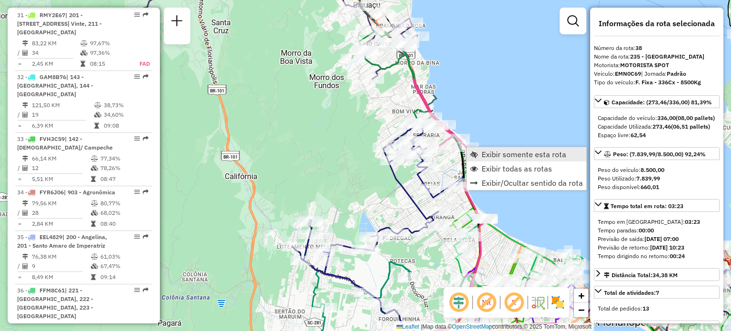
scroll to position [2265, 0]
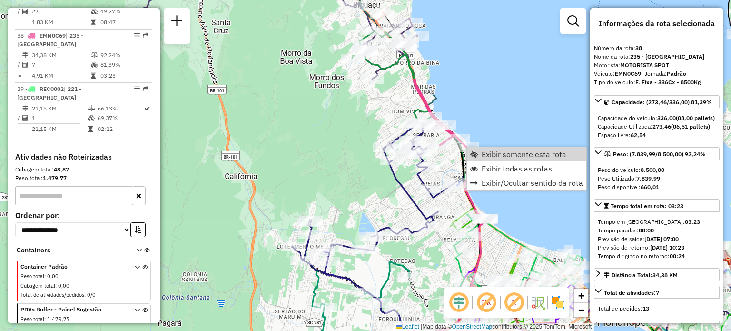
click at [460, 81] on div "Janela de atendimento Grade de atendimento Capacidade Transportadoras Veículos …" at bounding box center [365, 165] width 731 height 331
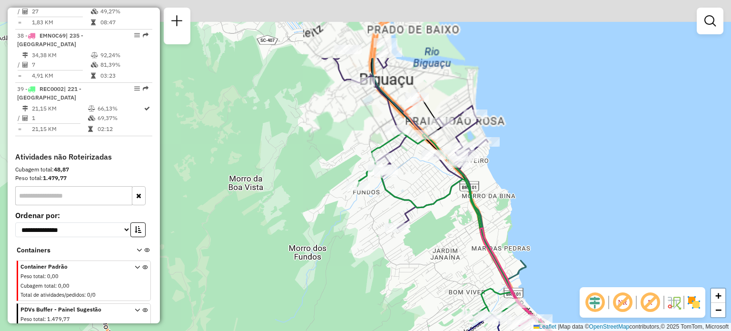
drag, startPoint x: 380, startPoint y: 115, endPoint x: 352, endPoint y: 164, distance: 55.8
click at [354, 165] on div "Janela de atendimento Grade de atendimento Capacidade Transportadoras Veículos …" at bounding box center [365, 165] width 731 height 331
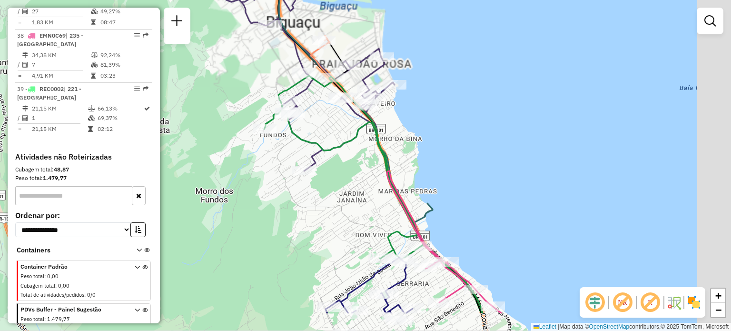
drag, startPoint x: 465, startPoint y: 155, endPoint x: 337, endPoint y: 99, distance: 139.5
click at [343, 98] on div "Janela de atendimento Grade de atendimento Capacidade Transportadoras Veículos …" at bounding box center [365, 165] width 731 height 331
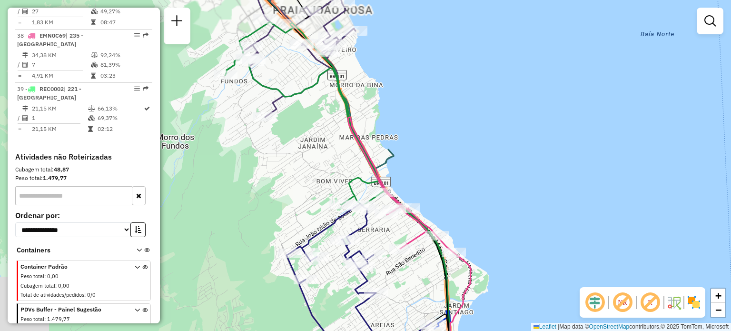
drag, startPoint x: 278, startPoint y: 129, endPoint x: 345, endPoint y: 140, distance: 67.6
click at [343, 141] on div "Janela de atendimento Grade de atendimento Capacidade Transportadoras Veículos …" at bounding box center [365, 165] width 731 height 331
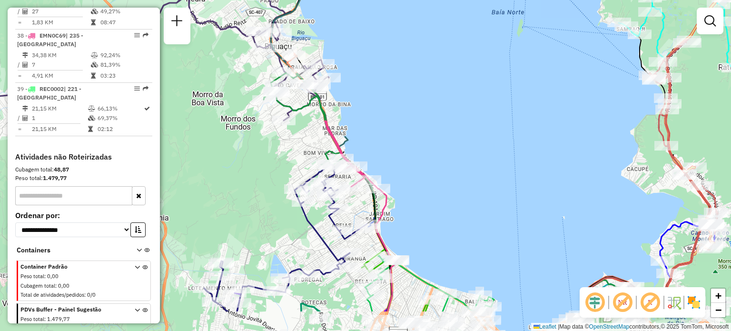
drag, startPoint x: 368, startPoint y: 194, endPoint x: 360, endPoint y: 121, distance: 72.8
click at [360, 119] on div "Janela de atendimento Grade de atendimento Capacidade Transportadoras Veículos …" at bounding box center [365, 165] width 731 height 331
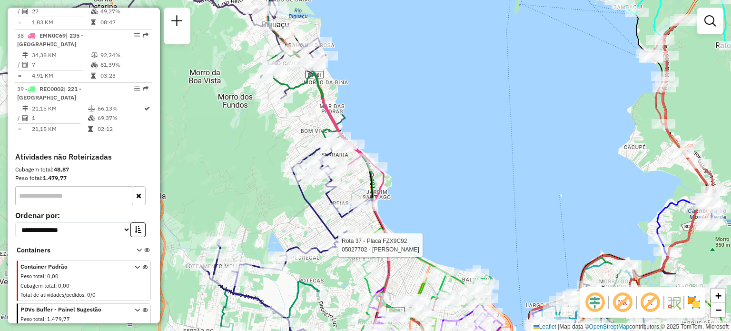
select select "**********"
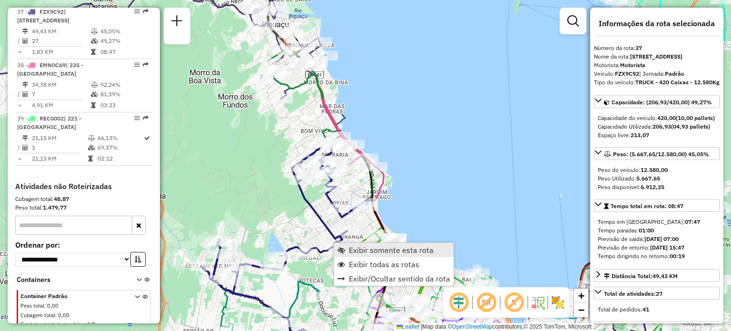
scroll to position [2213, 0]
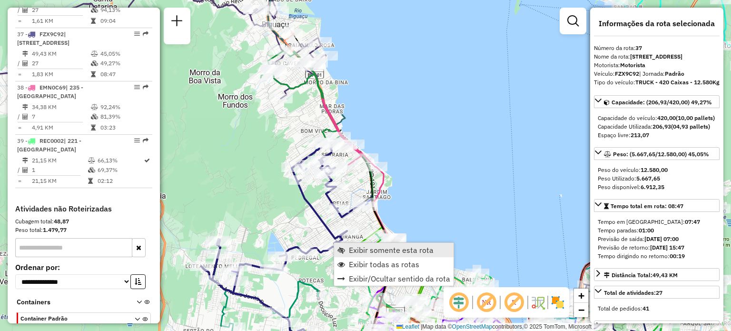
click at [340, 252] on span "Exibir somente esta rota" at bounding box center [341, 250] width 8 height 8
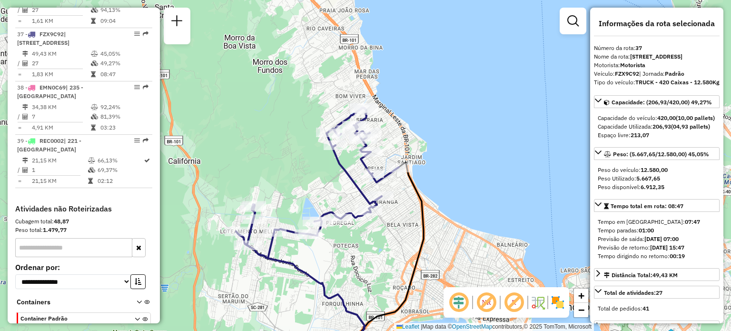
drag, startPoint x: 329, startPoint y: 87, endPoint x: 289, endPoint y: 212, distance: 130.9
click at [289, 212] on div "Janela de atendimento Grade de atendimento Capacidade Transportadoras Veículos …" at bounding box center [365, 165] width 731 height 331
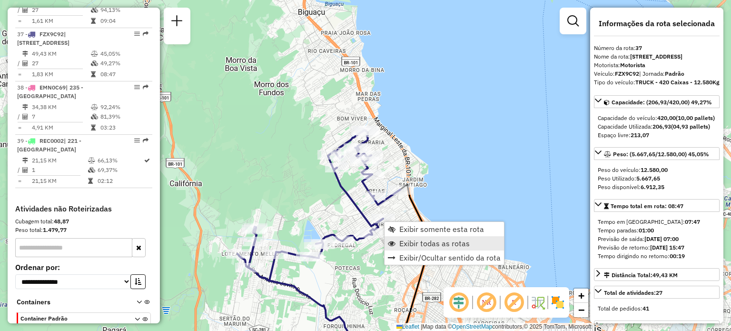
click at [415, 241] on span "Exibir todas as rotas" at bounding box center [434, 243] width 70 height 8
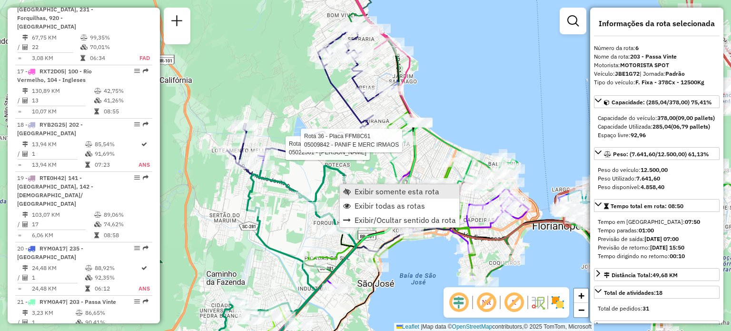
scroll to position [636, 0]
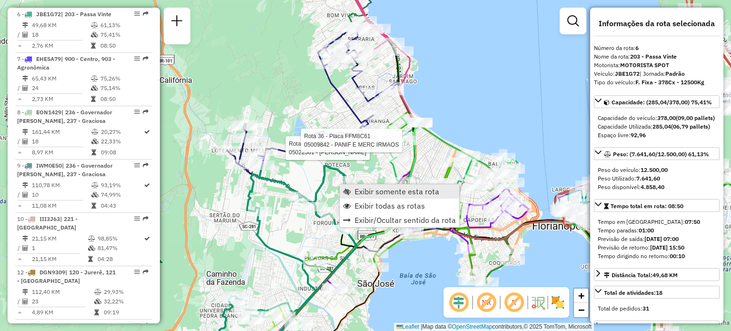
click at [350, 189] on span "Exibir somente esta rota" at bounding box center [347, 191] width 8 height 8
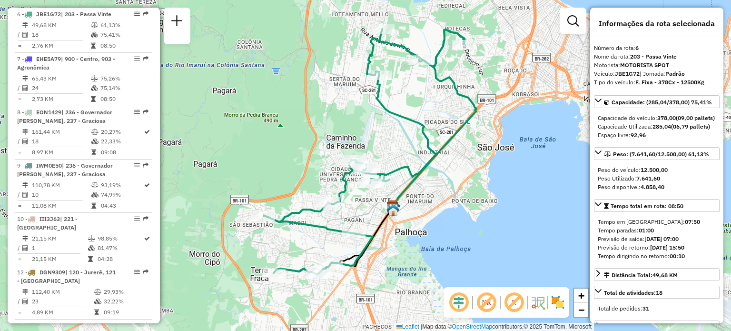
drag, startPoint x: 324, startPoint y: 238, endPoint x: 350, endPoint y: 179, distance: 64.1
click at [350, 180] on icon at bounding box center [364, 151] width 200 height 245
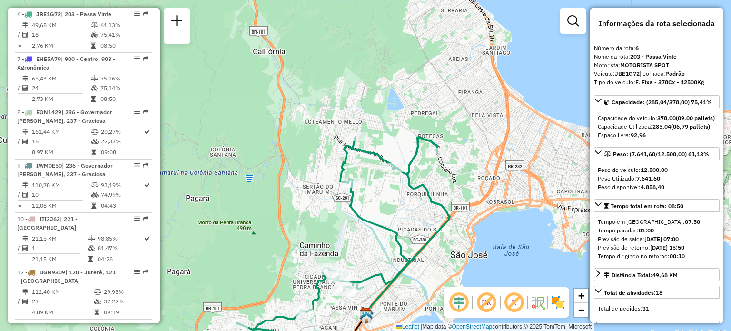
drag, startPoint x: 433, startPoint y: 182, endPoint x: 411, endPoint y: 246, distance: 67.0
click at [411, 246] on div "Janela de atendimento Grade de atendimento Capacidade Transportadoras Veículos …" at bounding box center [365, 165] width 731 height 331
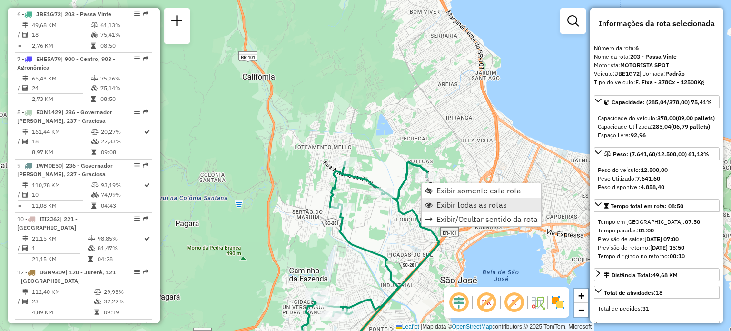
click at [443, 205] on span "Exibir todas as rotas" at bounding box center [471, 205] width 70 height 8
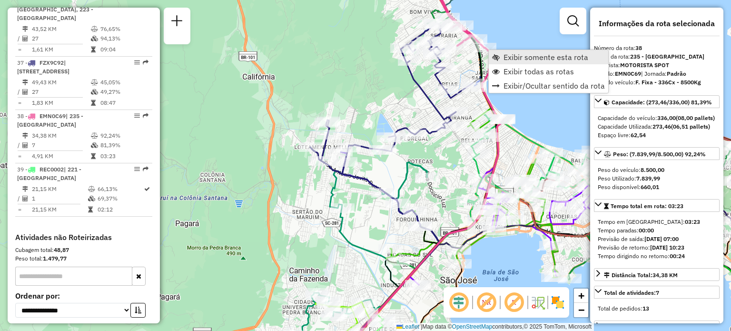
scroll to position [2265, 0]
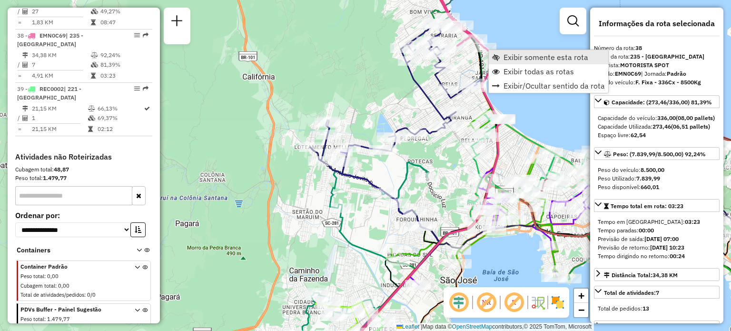
click at [498, 59] on span "Exibir somente esta rota" at bounding box center [496, 57] width 8 height 8
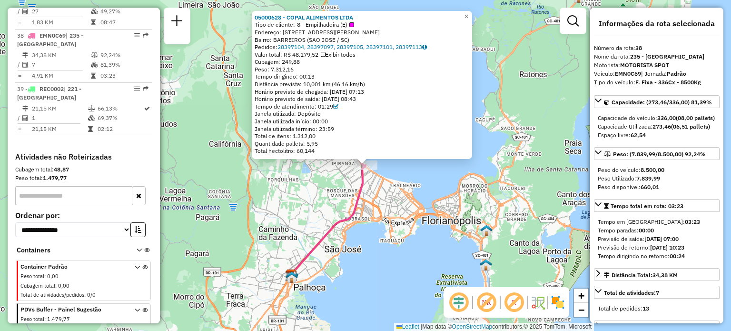
click at [331, 198] on div "05000628 - COPAL ALIMENTOS LTDA Tipo de cliente: 8 - Empilhadeira (E) Endereço:…" at bounding box center [365, 165] width 731 height 331
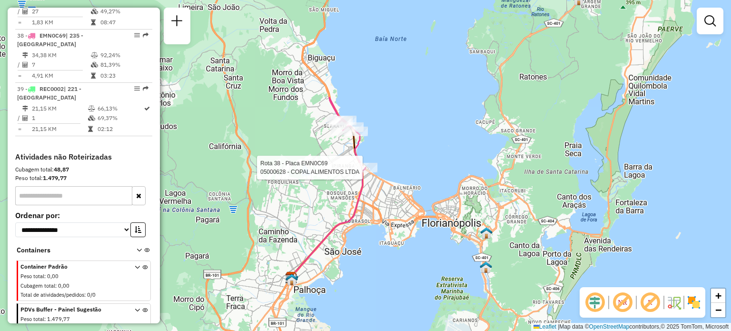
select select "**********"
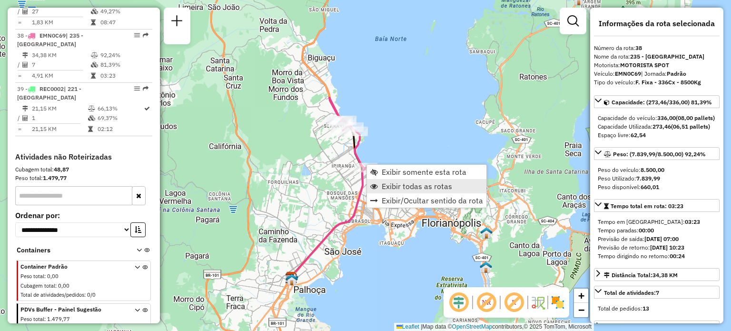
click at [396, 185] on span "Exibir todas as rotas" at bounding box center [417, 186] width 70 height 8
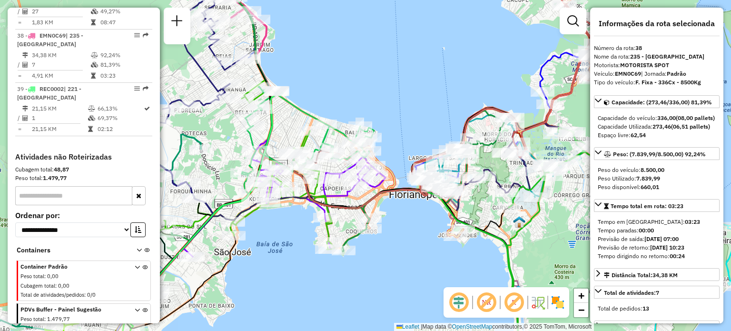
click at [483, 63] on div "Janela de atendimento Grade de atendimento Capacidade Transportadoras Veículos …" at bounding box center [365, 165] width 731 height 331
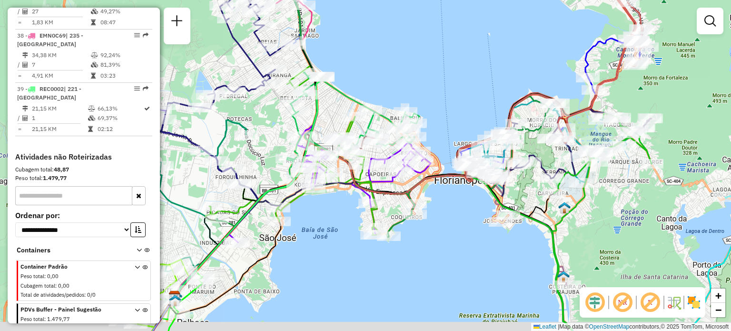
drag, startPoint x: 277, startPoint y: 229, endPoint x: 386, endPoint y: 201, distance: 112.5
click at [384, 204] on div "Janela de atendimento Grade de atendimento Capacidade Transportadoras Veículos …" at bounding box center [365, 165] width 731 height 331
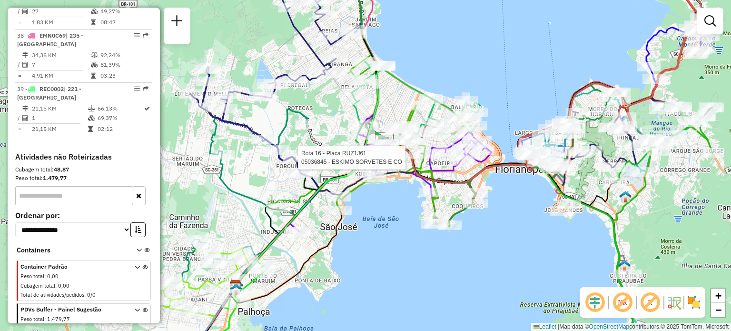
select select "**********"
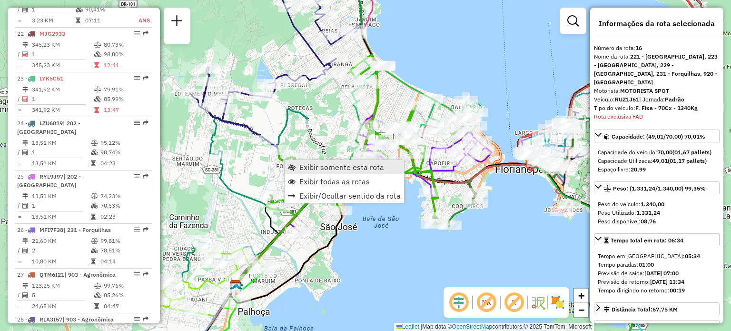
click at [306, 167] on span "Exibir somente esta rota" at bounding box center [341, 167] width 85 height 8
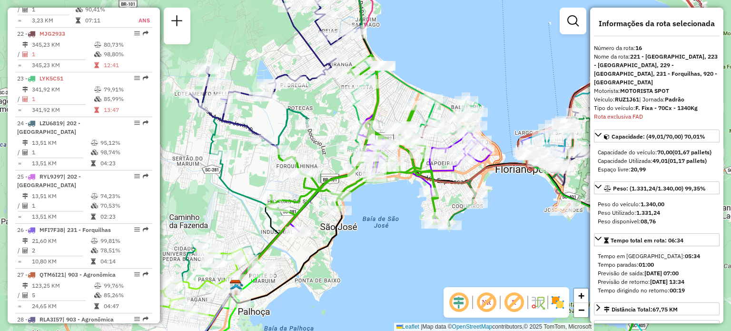
scroll to position [1061, 0]
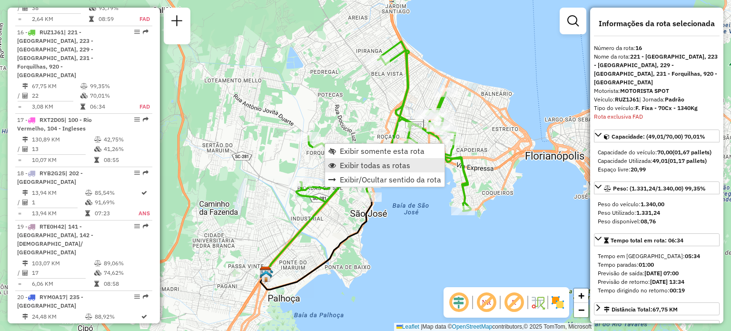
click at [353, 164] on span "Exibir todas as rotas" at bounding box center [375, 165] width 70 height 8
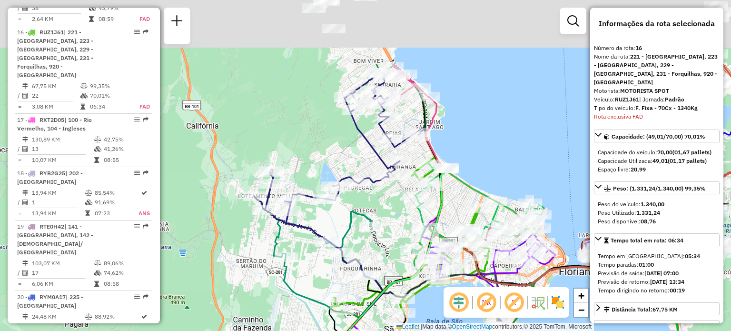
drag, startPoint x: 305, startPoint y: 106, endPoint x: 373, endPoint y: 252, distance: 160.9
click at [373, 266] on div "Janela de atendimento Grade de atendimento Capacidade Transportadoras Veículos …" at bounding box center [365, 165] width 731 height 331
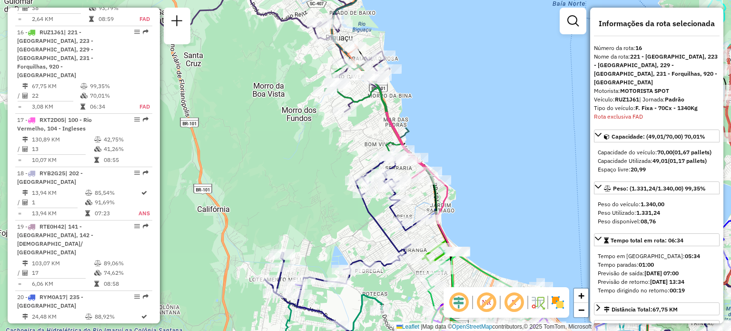
drag, startPoint x: 377, startPoint y: 123, endPoint x: 382, endPoint y: 207, distance: 84.8
click at [382, 194] on div "Janela de atendimento Grade de atendimento Capacidade Transportadoras Veículos …" at bounding box center [365, 165] width 731 height 331
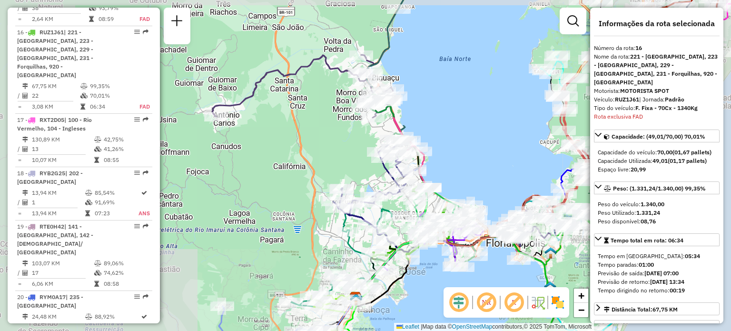
drag, startPoint x: 444, startPoint y: 41, endPoint x: 348, endPoint y: 285, distance: 262.2
click at [348, 284] on div "Janela de atendimento Grade de atendimento Capacidade Transportadoras Veículos …" at bounding box center [365, 165] width 731 height 331
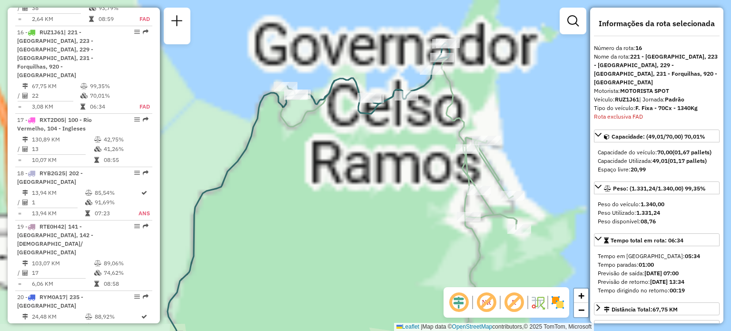
drag, startPoint x: 352, startPoint y: 107, endPoint x: 353, endPoint y: 157, distance: 50.4
click at [353, 157] on div "Janela de atendimento Grade de atendimento Capacidade Transportadoras Veículos …" at bounding box center [365, 165] width 731 height 331
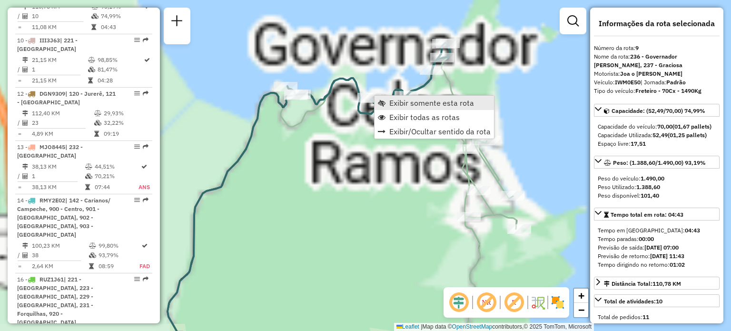
scroll to position [786, 0]
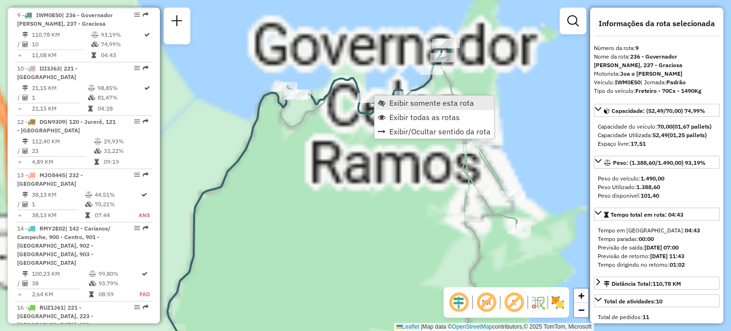
click at [398, 103] on span "Exibir somente esta rota" at bounding box center [431, 103] width 85 height 8
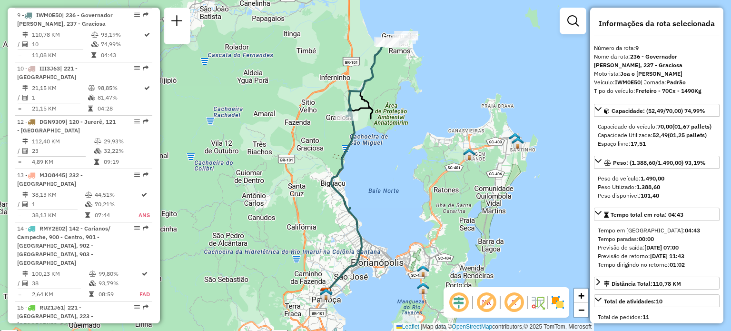
click at [466, 60] on div "Janela de atendimento Grade de atendimento Capacidade Transportadoras Veículos …" at bounding box center [365, 165] width 731 height 331
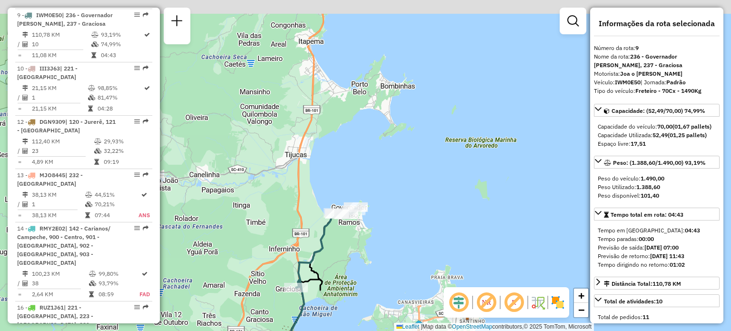
drag, startPoint x: 362, startPoint y: 168, endPoint x: 336, endPoint y: 304, distance: 139.1
click at [336, 306] on div "Janela de atendimento Grade de atendimento Capacidade Transportadoras Veículos …" at bounding box center [365, 165] width 731 height 331
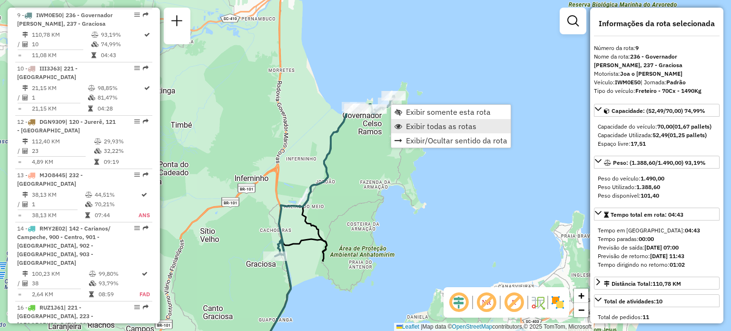
click at [426, 127] on span "Exibir todas as rotas" at bounding box center [441, 126] width 70 height 8
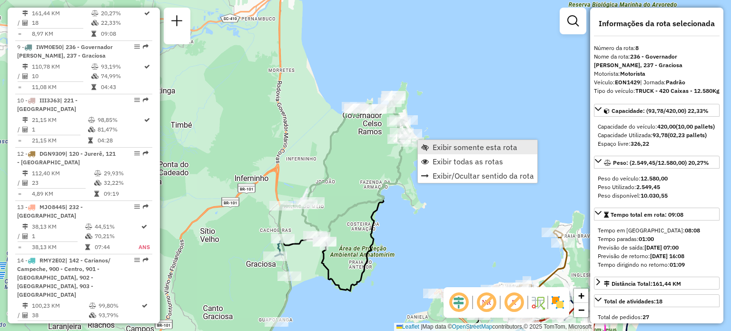
scroll to position [733, 0]
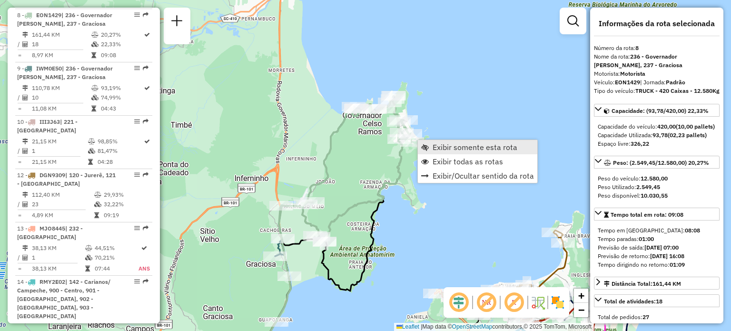
click at [427, 143] on span "Exibir somente esta rota" at bounding box center [425, 147] width 8 height 8
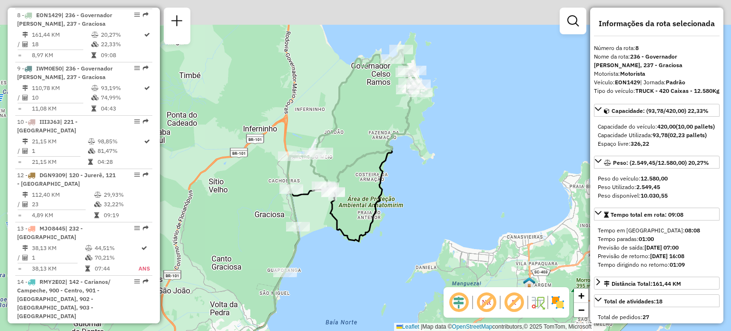
drag, startPoint x: 401, startPoint y: 112, endPoint x: 398, endPoint y: 123, distance: 11.2
click at [398, 123] on div "Janela de atendimento Grade de atendimento Capacidade Transportadoras Veículos …" at bounding box center [365, 165] width 731 height 331
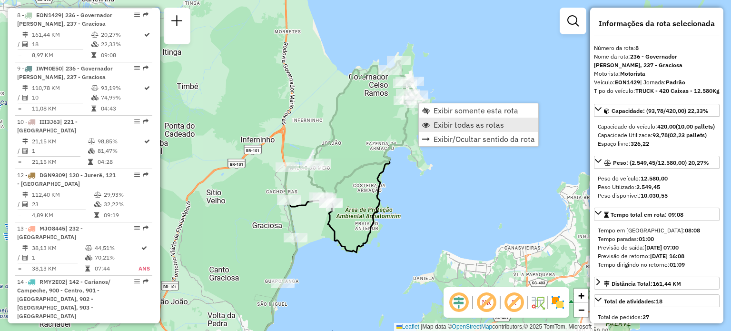
click at [440, 124] on span "Exibir todas as rotas" at bounding box center [469, 125] width 70 height 8
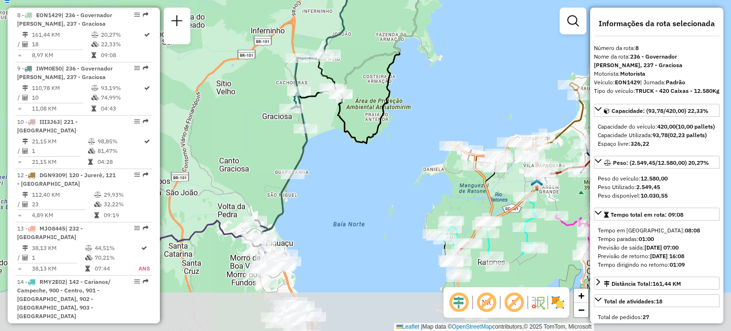
drag, startPoint x: 316, startPoint y: 233, endPoint x: 327, endPoint y: 117, distance: 116.7
click at [327, 117] on div "Janela de atendimento Grade de atendimento Capacidade Transportadoras Veículos …" at bounding box center [365, 165] width 731 height 331
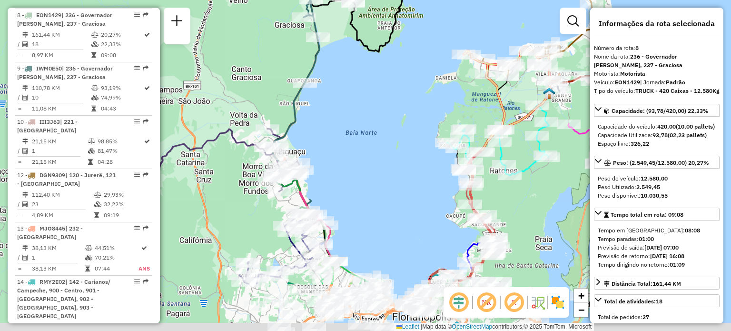
drag, startPoint x: 358, startPoint y: 239, endPoint x: 374, endPoint y: 129, distance: 110.6
click at [374, 130] on div "Janela de atendimento Grade de atendimento Capacidade Transportadoras Veículos …" at bounding box center [365, 165] width 731 height 331
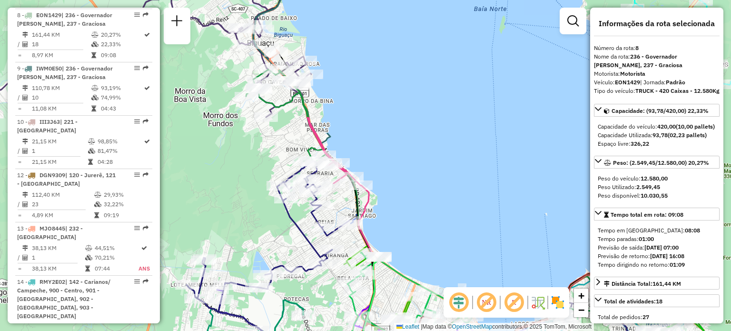
drag, startPoint x: 411, startPoint y: 167, endPoint x: 426, endPoint y: 163, distance: 16.2
click at [426, 163] on div "Janela de atendimento Grade de atendimento Capacidade Transportadoras Veículos …" at bounding box center [365, 165] width 731 height 331
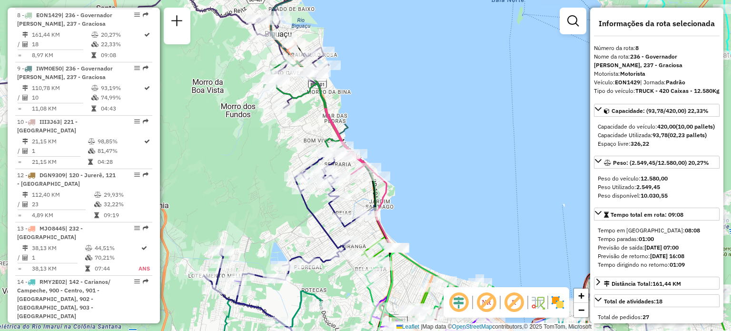
drag, startPoint x: 433, startPoint y: 161, endPoint x: 464, endPoint y: 133, distance: 42.4
click at [464, 136] on div "Janela de atendimento Grade de atendimento Capacidade Transportadoras Veículos …" at bounding box center [365, 165] width 731 height 331
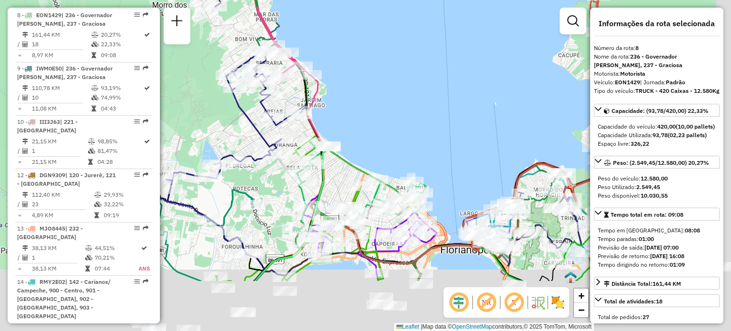
drag, startPoint x: 428, startPoint y: 174, endPoint x: 308, endPoint y: 127, distance: 129.3
click at [313, 126] on div "Janela de atendimento Grade de atendimento Capacidade Transportadoras Veículos …" at bounding box center [365, 165] width 731 height 331
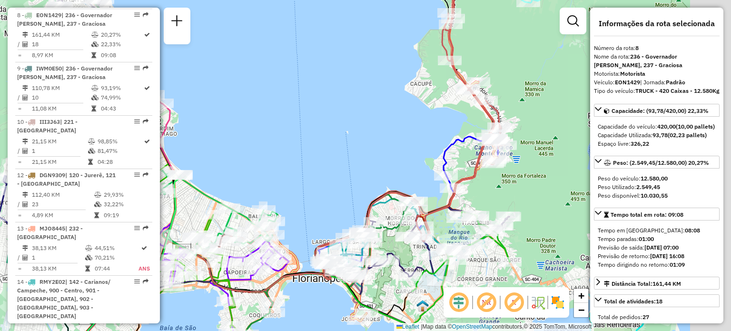
drag, startPoint x: 473, startPoint y: 135, endPoint x: 348, endPoint y: 176, distance: 131.1
click at [358, 171] on div "Janela de atendimento Grade de atendimento Capacidade Transportadoras Veículos …" at bounding box center [365, 165] width 731 height 331
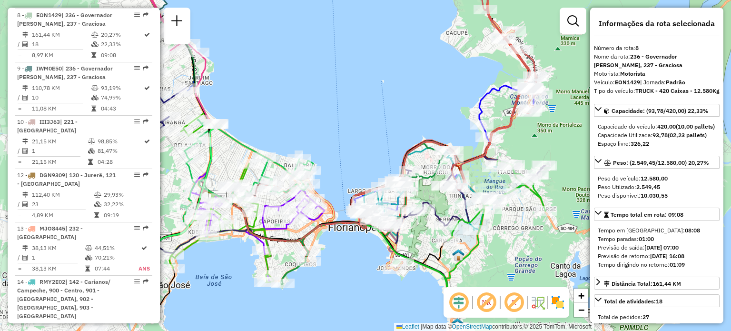
drag, startPoint x: 420, startPoint y: 197, endPoint x: 507, endPoint y: 127, distance: 112.0
click at [502, 128] on div "Rota 7 - Placa EHE5A79 05039716 - ADIR LENOIR COMERCIO GENEROS ALIMENTICIO Jane…" at bounding box center [365, 165] width 731 height 331
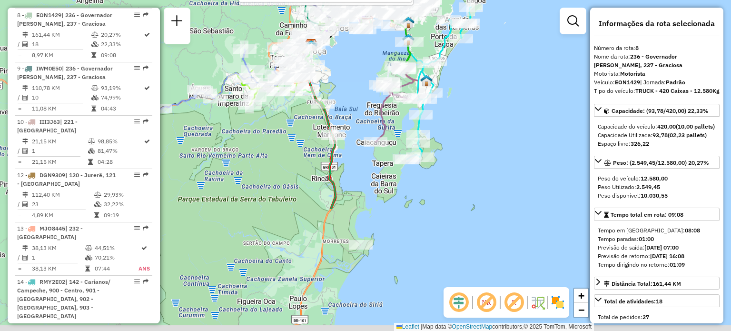
drag, startPoint x: 320, startPoint y: 236, endPoint x: 327, endPoint y: 79, distance: 156.7
click at [327, 79] on div "Rota 7 - Placa EHE5A79 05039716 - ADIR LENOIR COMERCIO GENEROS ALIMENTICIO Rota…" at bounding box center [365, 165] width 731 height 331
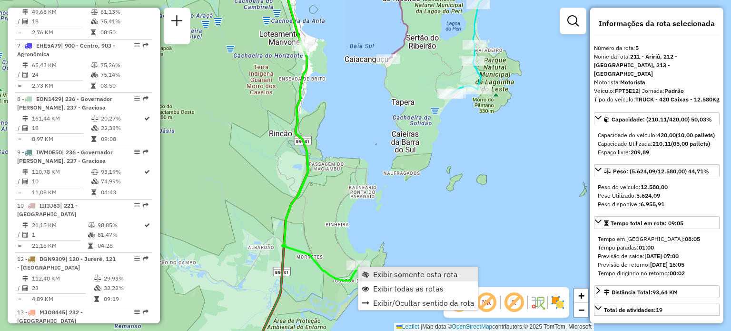
scroll to position [582, 0]
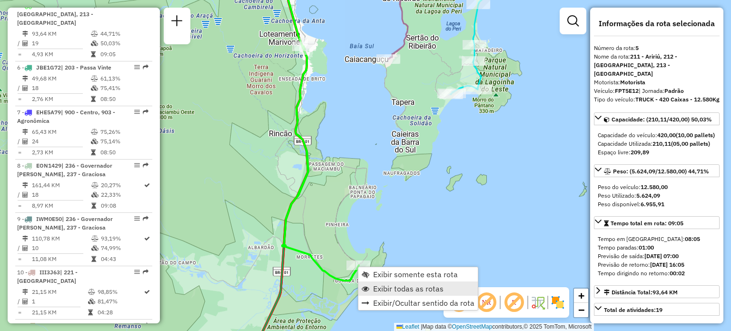
click at [385, 288] on span "Exibir todas as rotas" at bounding box center [408, 289] width 70 height 8
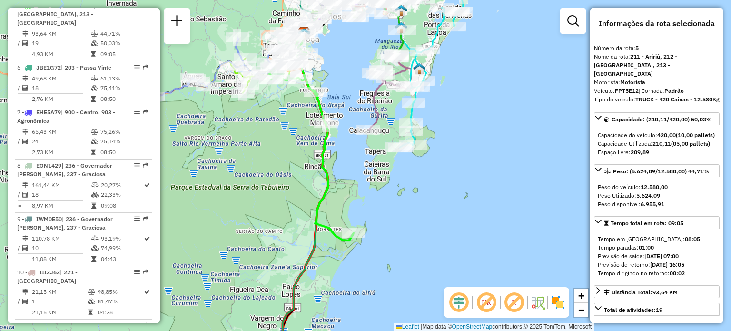
click at [485, 302] on em at bounding box center [486, 302] width 23 height 23
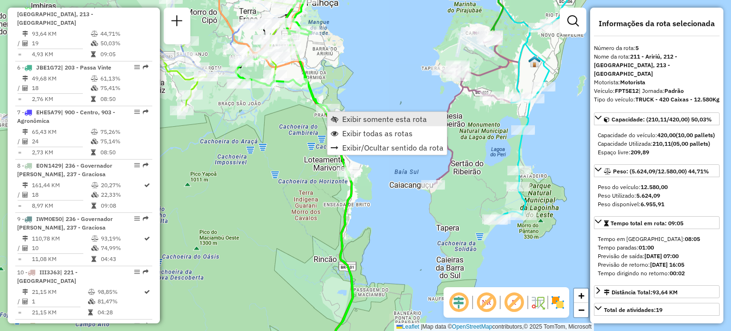
click at [352, 123] on span "Exibir somente esta rota" at bounding box center [384, 119] width 85 height 8
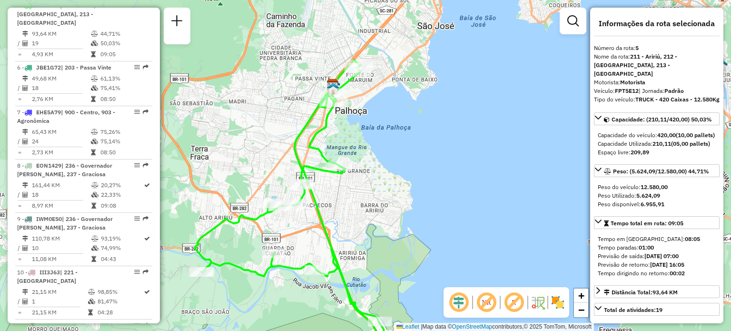
drag, startPoint x: 483, startPoint y: 62, endPoint x: 421, endPoint y: 136, distance: 95.6
click at [421, 136] on div "Janela de atendimento Grade de atendimento Capacidade Transportadoras Veículos …" at bounding box center [365, 165] width 731 height 331
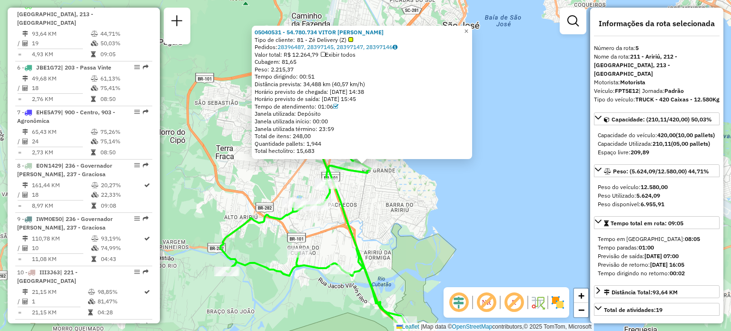
drag, startPoint x: 415, startPoint y: 202, endPoint x: 410, endPoint y: 205, distance: 5.8
click at [414, 203] on div "05040531 - 54.780.734 VITOR [PERSON_NAME] Tipo de cliente: 81 - Zé Delivery (Z)…" at bounding box center [365, 165] width 731 height 331
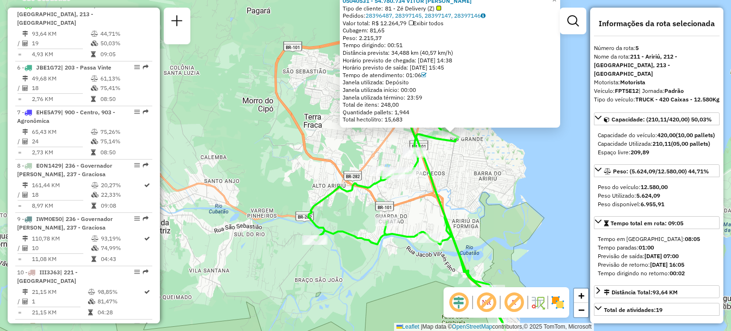
click at [391, 211] on div "Rota 5 - Placa FPT5E12 05016559 - [GEOGRAPHIC_DATA] FUTE 05040531 - 54.780.734 …" at bounding box center [365, 165] width 731 height 331
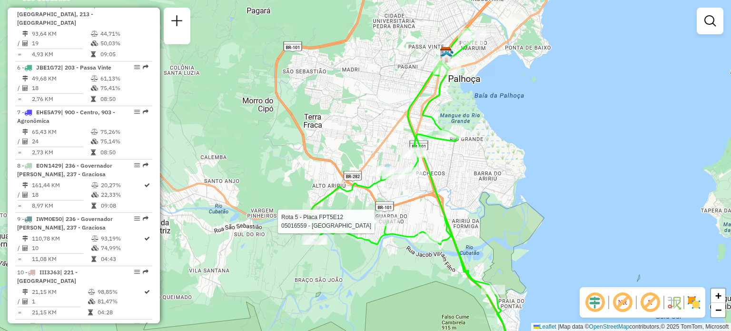
select select "**********"
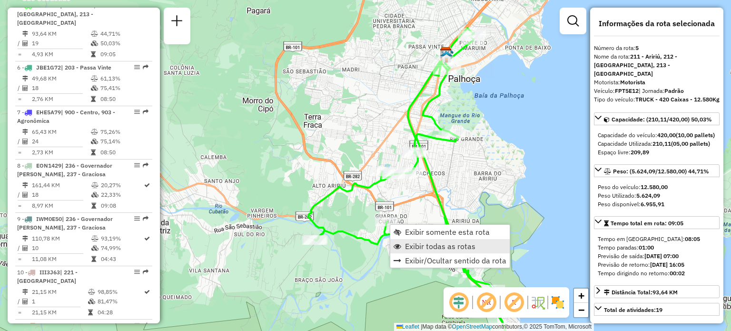
click at [414, 244] on span "Exibir todas as rotas" at bounding box center [440, 246] width 70 height 8
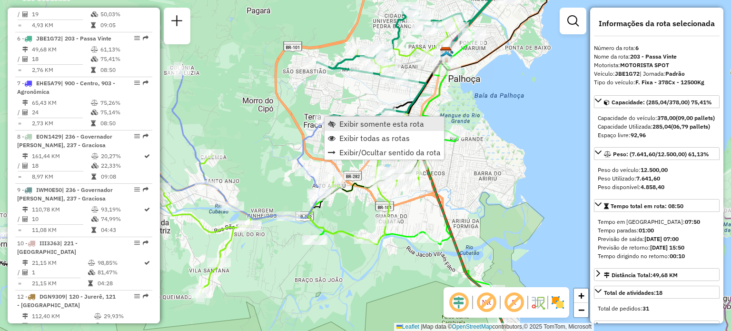
scroll to position [636, 0]
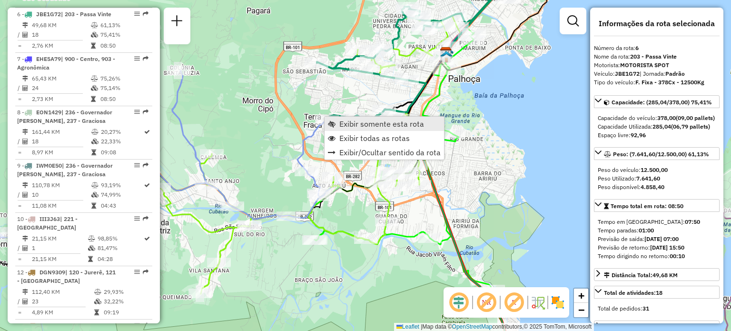
click at [336, 122] on link "Exibir somente esta rota" at bounding box center [384, 124] width 119 height 14
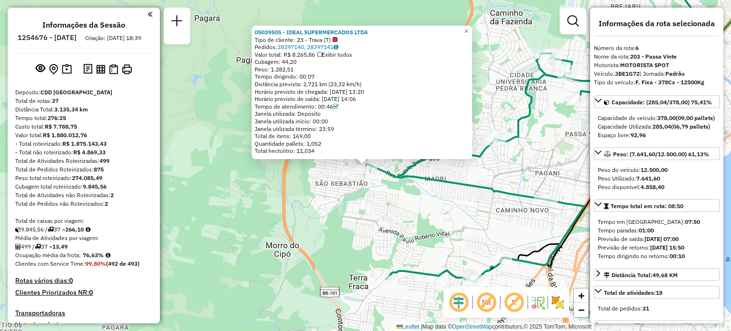
select select "**********"
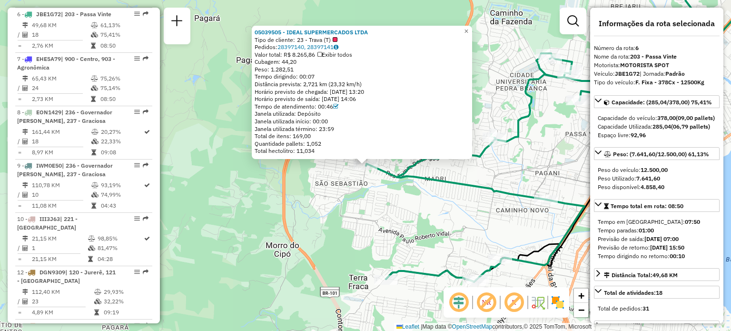
click at [383, 253] on div "05039505 - IDEAL SUPERMERCADOS LTDA Tipo de cliente: 23 - Trava (T) Pedidos: 28…" at bounding box center [365, 165] width 731 height 331
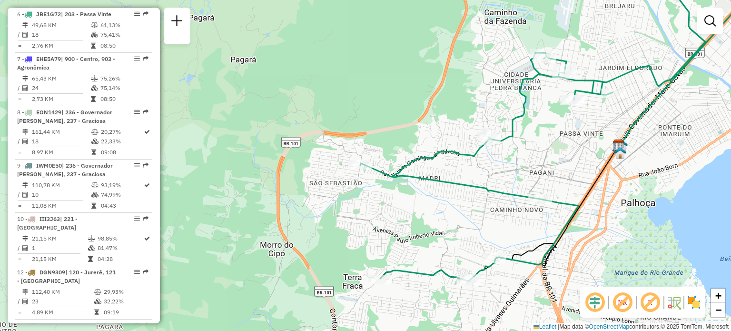
drag, startPoint x: 417, startPoint y: 233, endPoint x: 237, endPoint y: 194, distance: 184.4
click at [237, 194] on div "Janela de atendimento Grade de atendimento Capacidade Transportadoras Veículos …" at bounding box center [365, 165] width 731 height 331
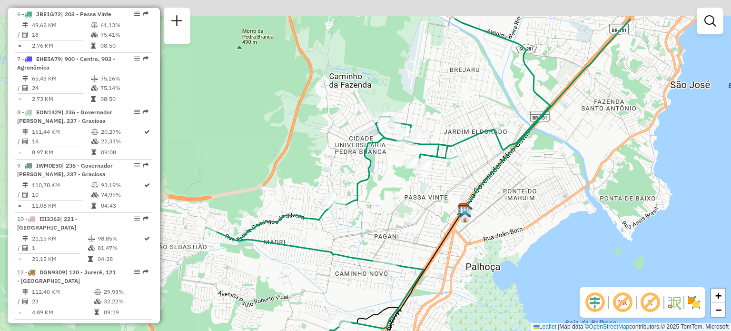
drag, startPoint x: 397, startPoint y: 154, endPoint x: 386, endPoint y: 200, distance: 47.3
click at [388, 197] on div "Rota 6 - Placa JBE1G72 05022281 - ELCIO LOHN Janela de atendimento Grade de ate…" at bounding box center [365, 165] width 731 height 331
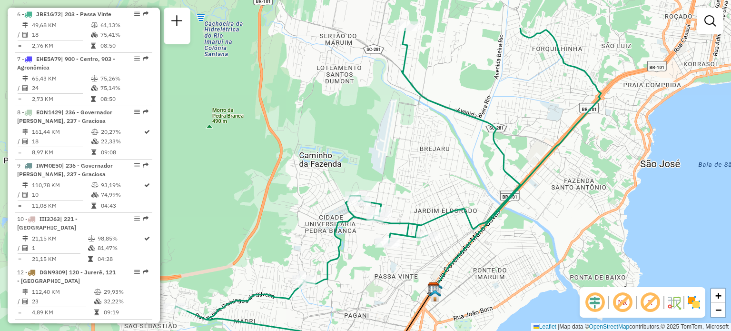
drag, startPoint x: 432, startPoint y: 115, endPoint x: 402, endPoint y: 176, distance: 67.7
click at [407, 178] on div "Janela de atendimento Grade de atendimento Capacidade Transportadoras Veículos …" at bounding box center [365, 165] width 731 height 331
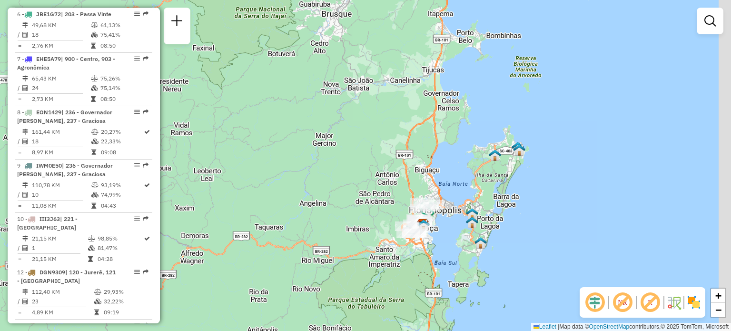
drag, startPoint x: 451, startPoint y: 165, endPoint x: 381, endPoint y: 301, distance: 153.2
click at [382, 300] on div "Janela de atendimento Grade de atendimento Capacidade Transportadoras Veículos …" at bounding box center [365, 165] width 731 height 331
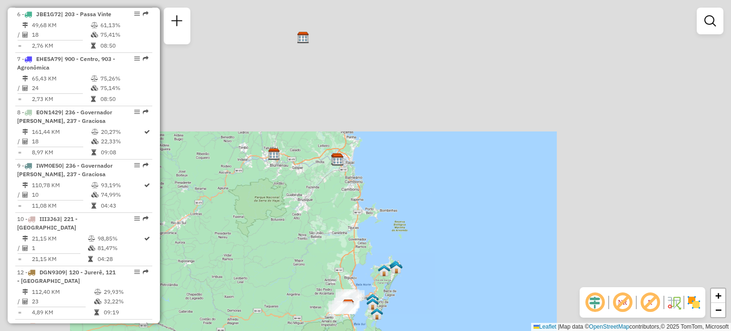
drag, startPoint x: 348, startPoint y: 266, endPoint x: 355, endPoint y: 248, distance: 18.7
click at [355, 248] on div "Janela de atendimento Grade de atendimento Capacidade Transportadoras Veículos …" at bounding box center [365, 165] width 731 height 331
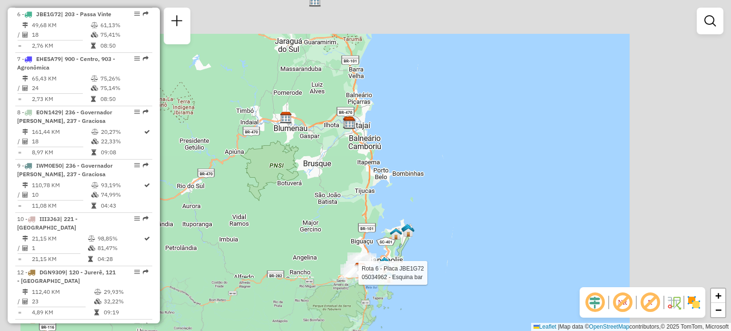
select select "**********"
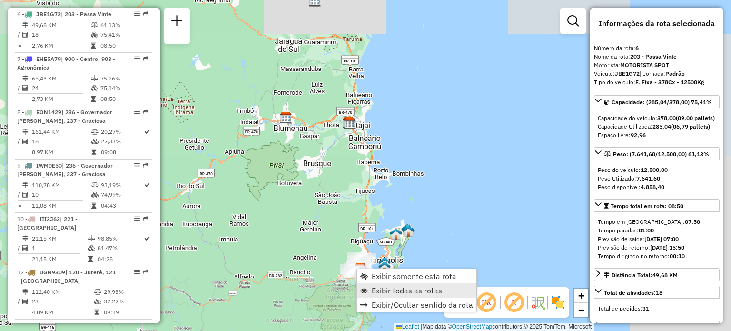
click at [376, 288] on span "Exibir todas as rotas" at bounding box center [407, 290] width 70 height 8
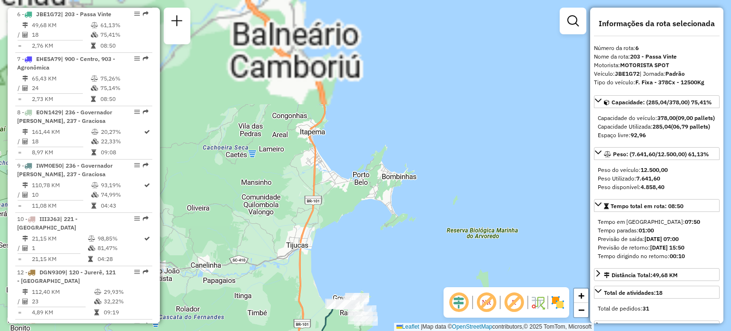
drag, startPoint x: 360, startPoint y: 267, endPoint x: 362, endPoint y: 178, distance: 88.5
click at [362, 178] on div "Janela de atendimento Grade de atendimento Capacidade Transportadoras Veículos …" at bounding box center [365, 165] width 731 height 331
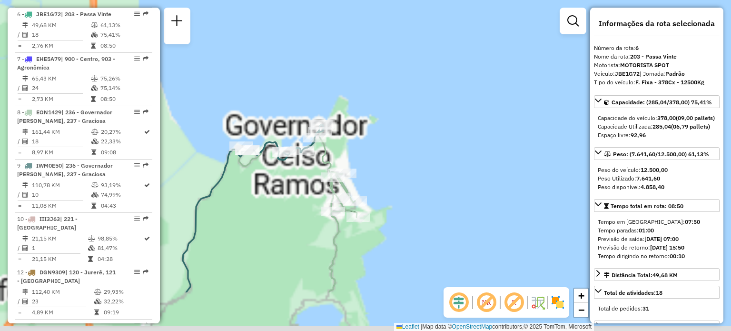
drag, startPoint x: 360, startPoint y: 218, endPoint x: 372, endPoint y: 178, distance: 42.2
click at [375, 175] on div "Janela de atendimento Grade de atendimento Capacidade Transportadoras Veículos …" at bounding box center [365, 165] width 731 height 331
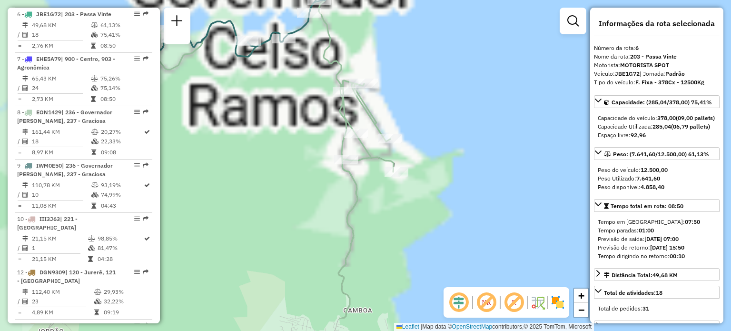
drag, startPoint x: 346, startPoint y: 192, endPoint x: 434, endPoint y: 124, distance: 110.6
click at [394, 132] on icon at bounding box center [219, 159] width 349 height 318
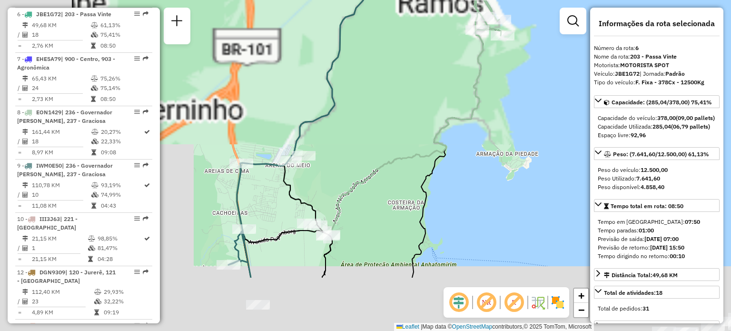
drag, startPoint x: 326, startPoint y: 188, endPoint x: 358, endPoint y: 127, distance: 69.4
click at [358, 127] on div "Janela de atendimento Grade de atendimento Capacidade Transportadoras Veículos …" at bounding box center [365, 165] width 731 height 331
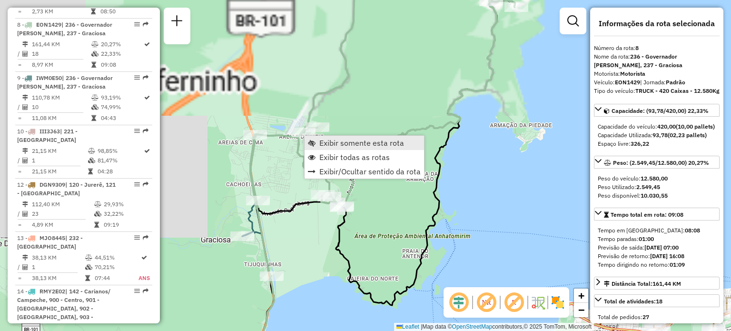
scroll to position [733, 0]
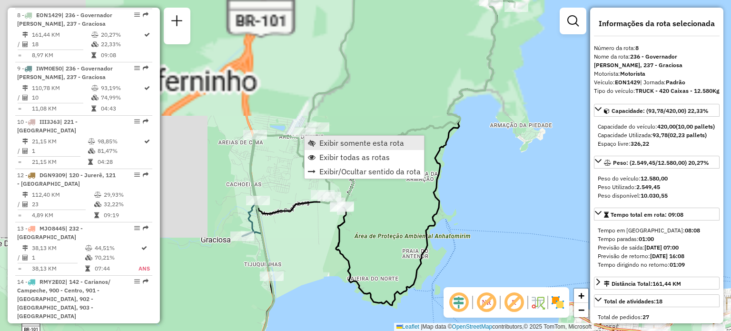
click at [332, 146] on span "Exibir somente esta rota" at bounding box center [361, 143] width 85 height 8
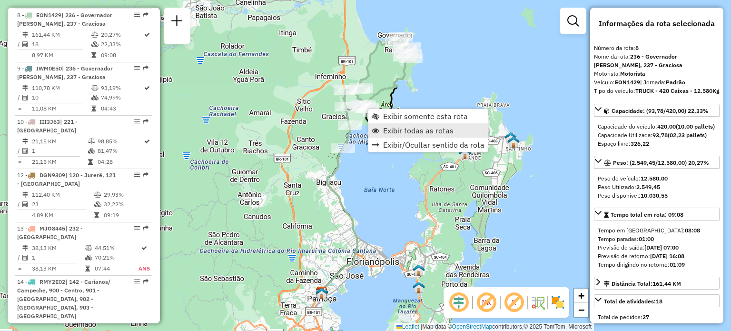
click at [389, 129] on span "Exibir todas as rotas" at bounding box center [418, 131] width 70 height 8
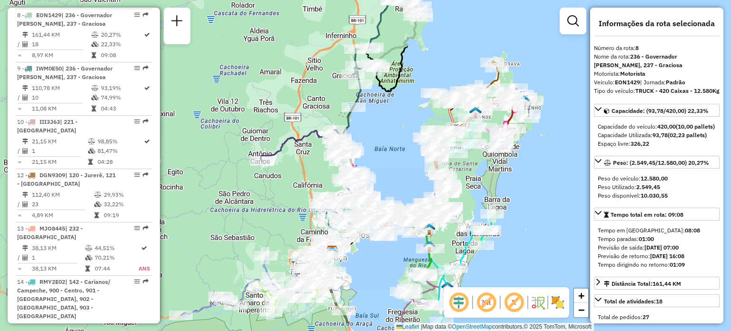
drag, startPoint x: 307, startPoint y: 168, endPoint x: 316, endPoint y: 79, distance: 88.9
click at [316, 130] on icon at bounding box center [305, 145] width 91 height 31
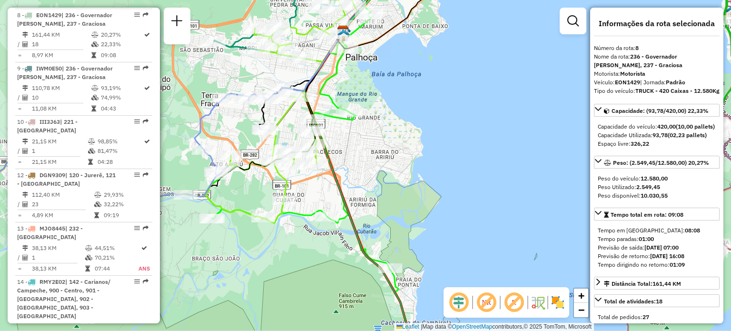
drag, startPoint x: 252, startPoint y: 247, endPoint x: 329, endPoint y: 232, distance: 78.6
click at [329, 232] on div "Janela de atendimento Grade de atendimento Capacidade Transportadoras Veículos …" at bounding box center [365, 165] width 731 height 331
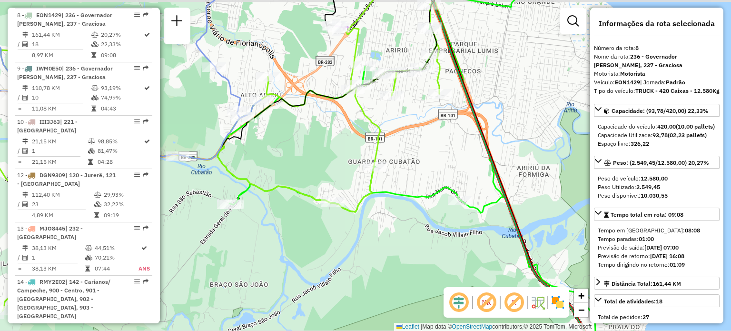
drag, startPoint x: 264, startPoint y: 167, endPoint x: 338, endPoint y: 177, distance: 75.4
click at [336, 176] on div "Janela de atendimento Grade de atendimento Capacidade Transportadoras Veículos …" at bounding box center [365, 165] width 731 height 331
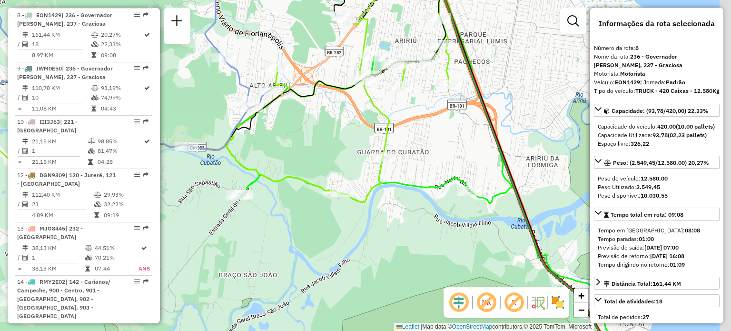
drag, startPoint x: 326, startPoint y: 121, endPoint x: 274, endPoint y: 174, distance: 74.0
click at [274, 174] on div "Janela de atendimento Grade de atendimento Capacidade Transportadoras Veículos …" at bounding box center [365, 165] width 731 height 331
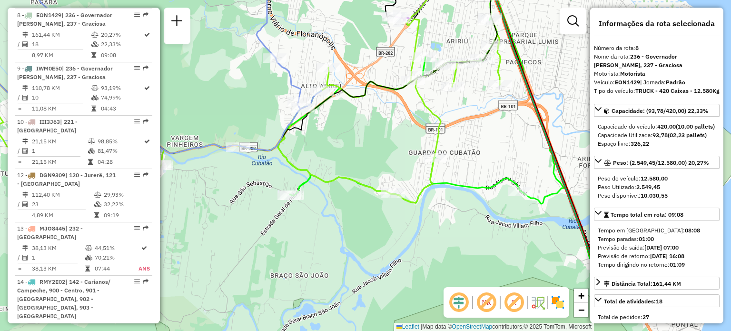
drag, startPoint x: 497, startPoint y: 236, endPoint x: 442, endPoint y: 139, distance: 111.5
click at [445, 127] on div "Janela de atendimento Grade de atendimento Capacidade Transportadoras Veículos …" at bounding box center [365, 165] width 731 height 331
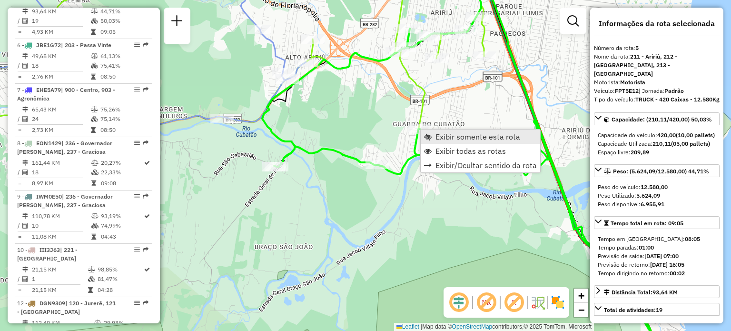
click at [428, 135] on span "Exibir somente esta rota" at bounding box center [428, 137] width 8 height 8
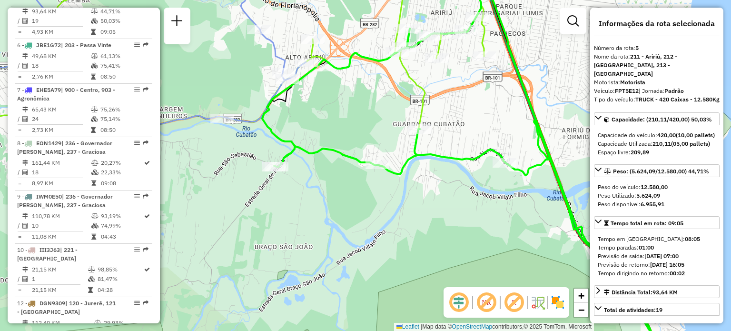
scroll to position [582, 0]
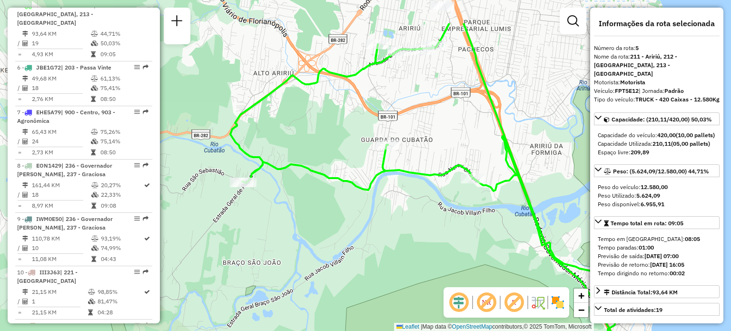
drag, startPoint x: 320, startPoint y: 125, endPoint x: 386, endPoint y: 207, distance: 105.2
click at [386, 206] on div "Janela de atendimento Grade de atendimento Capacidade Transportadoras Veículos …" at bounding box center [365, 165] width 731 height 331
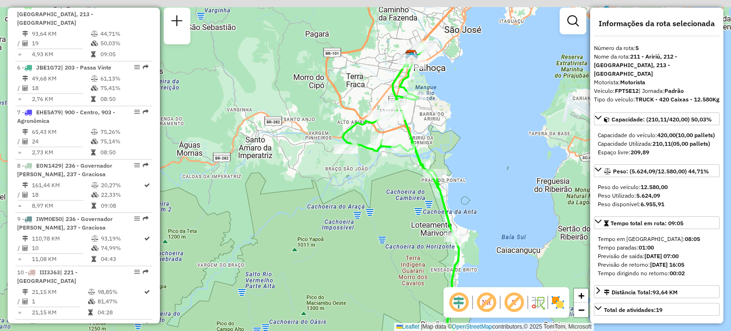
drag, startPoint x: 444, startPoint y: 66, endPoint x: 426, endPoint y: 118, distance: 54.9
click at [431, 116] on div "Janela de atendimento Grade de atendimento Capacidade Transportadoras Veículos …" at bounding box center [365, 165] width 731 height 331
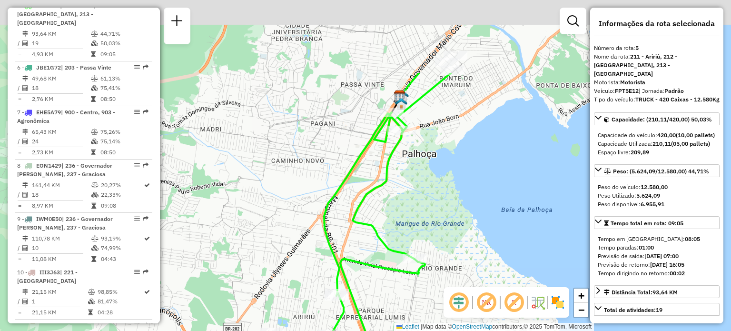
drag, startPoint x: 428, startPoint y: 109, endPoint x: 426, endPoint y: 223, distance: 114.2
click at [426, 223] on div "Janela de atendimento Grade de atendimento Capacidade Transportadoras Veículos …" at bounding box center [365, 165] width 731 height 331
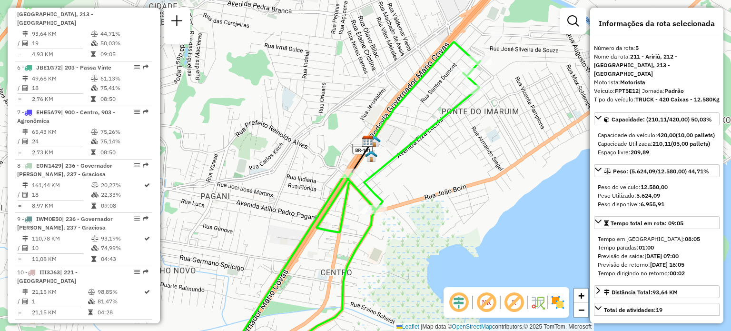
drag, startPoint x: 416, startPoint y: 130, endPoint x: 404, endPoint y: 190, distance: 60.8
click at [404, 190] on div "Janela de atendimento Grade de atendimento Capacidade Transportadoras Veículos …" at bounding box center [365, 165] width 731 height 331
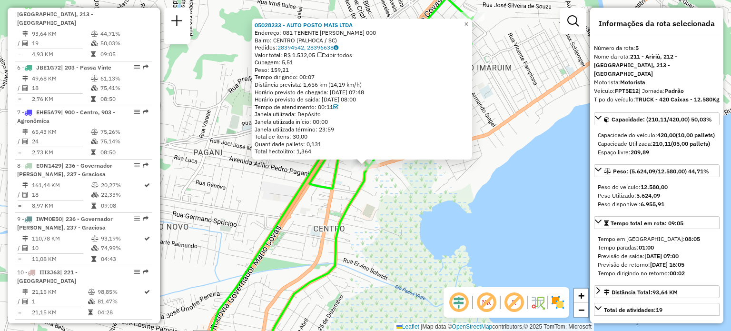
click at [434, 187] on div "05028233 - AUTO POSTO MAIS LTDA Endereço: 081 TENENTE FRANCISCO LEHMKHUL 000 Ba…" at bounding box center [365, 165] width 731 height 331
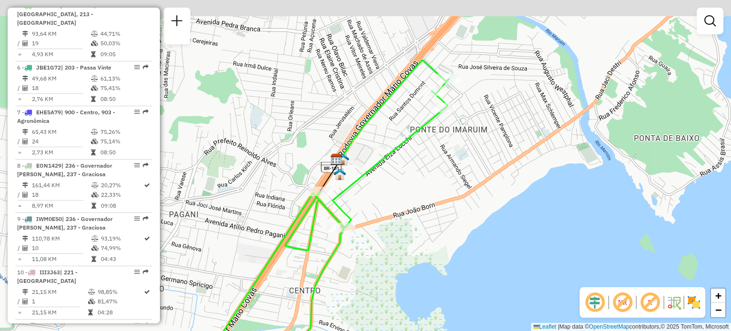
drag, startPoint x: 457, startPoint y: 102, endPoint x: 394, endPoint y: 237, distance: 149.0
click at [394, 237] on div "Janela de atendimento Grade de atendimento Capacidade Transportadoras Veículos …" at bounding box center [365, 165] width 731 height 331
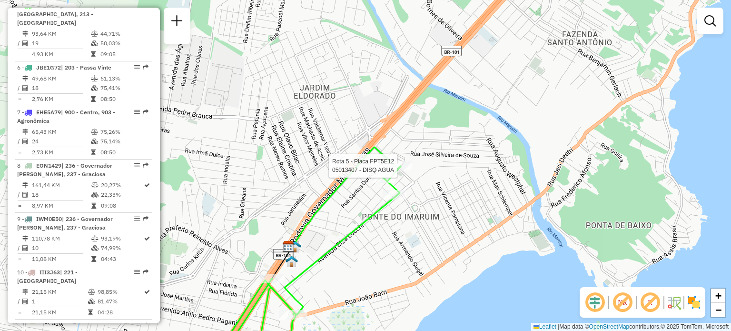
select select "**********"
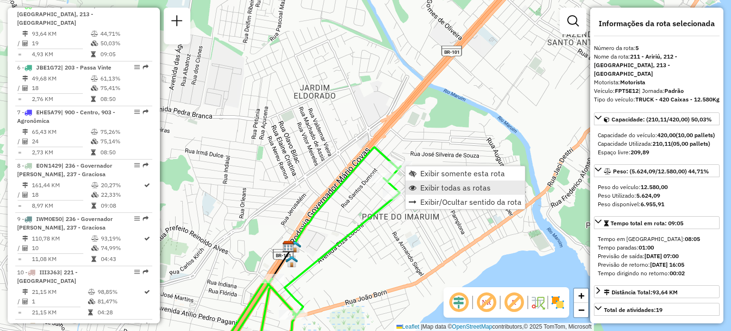
click at [426, 184] on span "Exibir todas as rotas" at bounding box center [455, 188] width 70 height 8
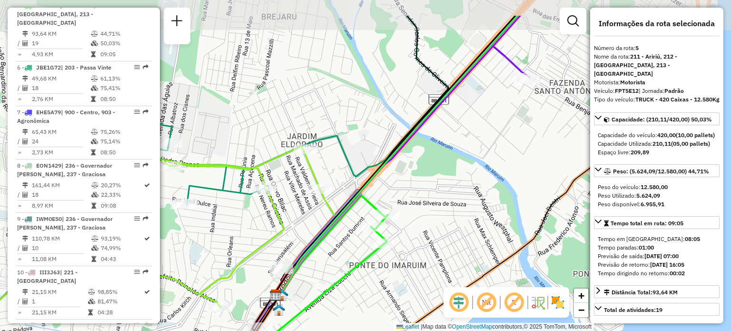
drag, startPoint x: 440, startPoint y: 109, endPoint x: 427, endPoint y: 158, distance: 50.2
click at [427, 158] on div "Janela de atendimento Grade de atendimento Capacidade Transportadoras Veículos …" at bounding box center [365, 165] width 731 height 331
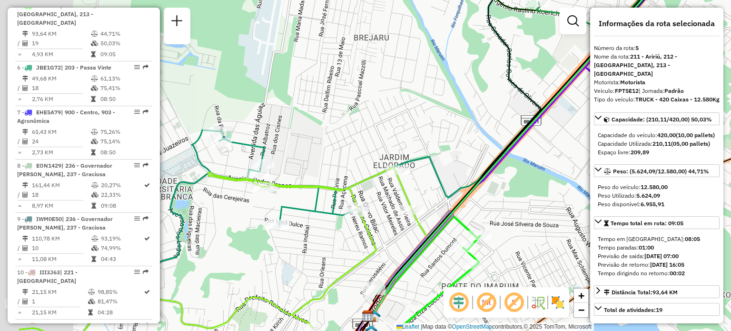
drag, startPoint x: 223, startPoint y: 163, endPoint x: 329, endPoint y: 182, distance: 108.4
click at [324, 184] on icon at bounding box center [215, 276] width 393 height 218
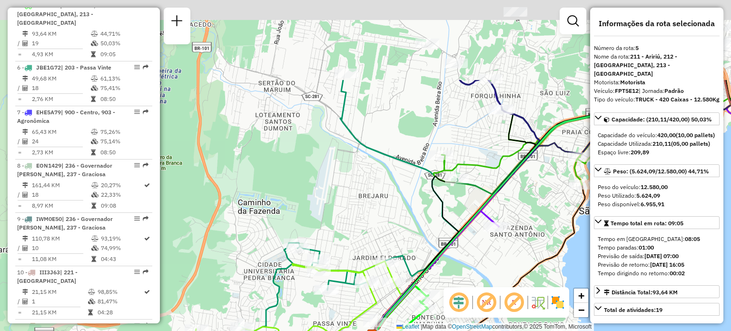
drag, startPoint x: 287, startPoint y: 118, endPoint x: 324, endPoint y: 244, distance: 131.2
click at [329, 242] on div "Janela de atendimento Grade de atendimento Capacidade Transportadoras Veículos …" at bounding box center [365, 165] width 731 height 331
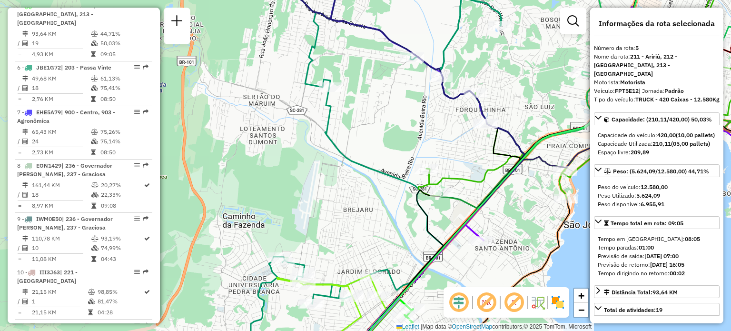
drag, startPoint x: 383, startPoint y: 95, endPoint x: 356, endPoint y: 234, distance: 141.6
click at [358, 227] on div "Janela de atendimento Grade de atendimento Capacidade Transportadoras Veículos …" at bounding box center [365, 165] width 731 height 331
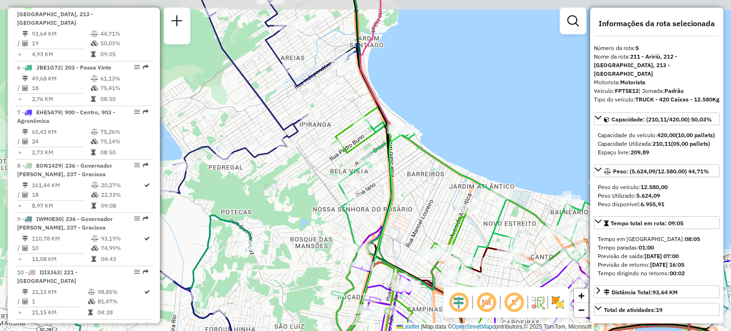
drag, startPoint x: 347, startPoint y: 79, endPoint x: 356, endPoint y: 169, distance: 89.9
click at [367, 165] on div "Janela de atendimento Grade de atendimento Capacidade Transportadoras Veículos …" at bounding box center [365, 165] width 731 height 331
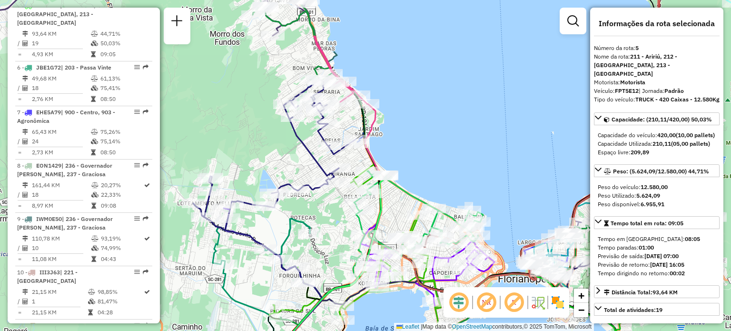
drag, startPoint x: 343, startPoint y: 109, endPoint x: 355, endPoint y: 198, distance: 89.3
click at [355, 199] on div "Rota 38 - Placa EMN0C69 05031393 - JG MERCADO LTDA Janela de atendimento Grade …" at bounding box center [365, 165] width 731 height 331
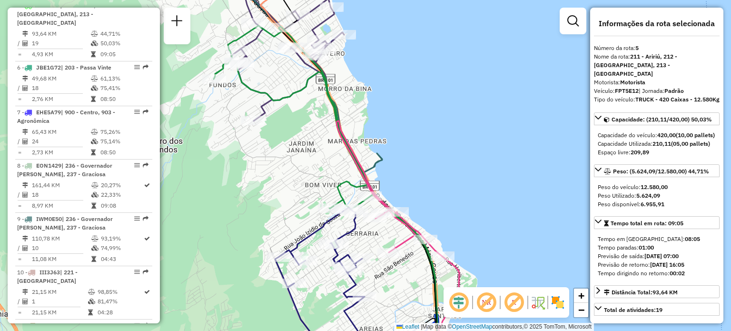
click at [423, 176] on div "Janela de atendimento Grade de atendimento Capacidade Transportadoras Veículos …" at bounding box center [365, 165] width 731 height 331
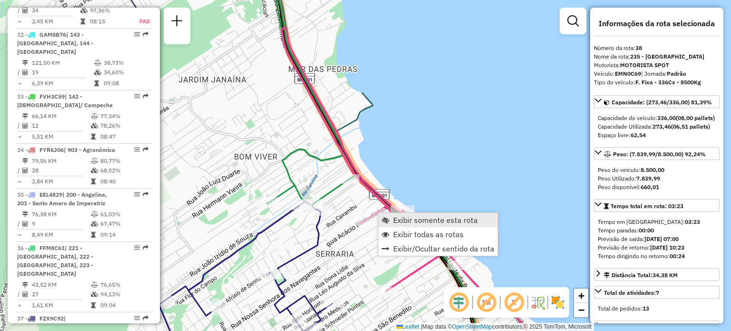
scroll to position [2265, 0]
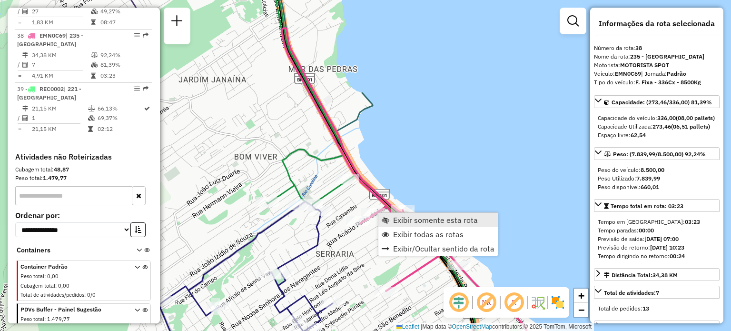
click at [426, 223] on span "Exibir somente esta rota" at bounding box center [435, 220] width 85 height 8
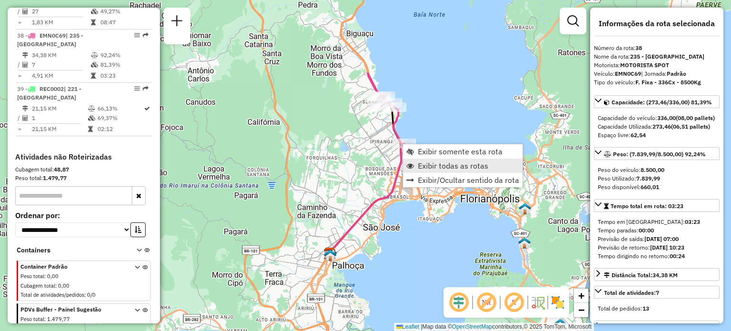
click at [420, 162] on span "Exibir todas as rotas" at bounding box center [453, 166] width 70 height 8
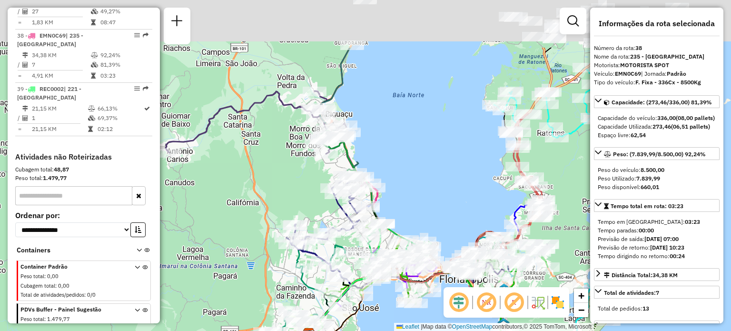
drag, startPoint x: 321, startPoint y: 159, endPoint x: 291, endPoint y: 256, distance: 100.6
click at [291, 256] on div "Janela de atendimento Grade de atendimento Capacidade Transportadoras Veículos …" at bounding box center [365, 165] width 731 height 331
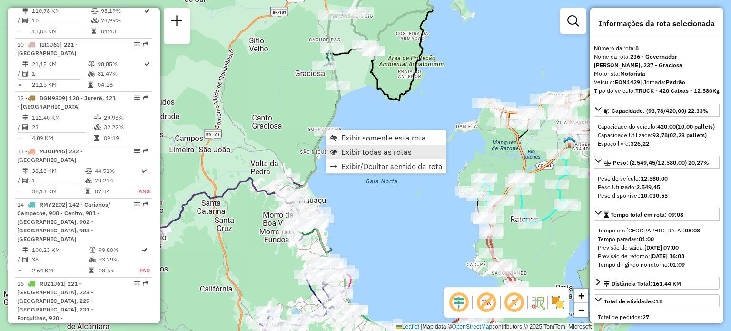
click at [359, 152] on span "Exibir todas as rotas" at bounding box center [376, 152] width 70 height 8
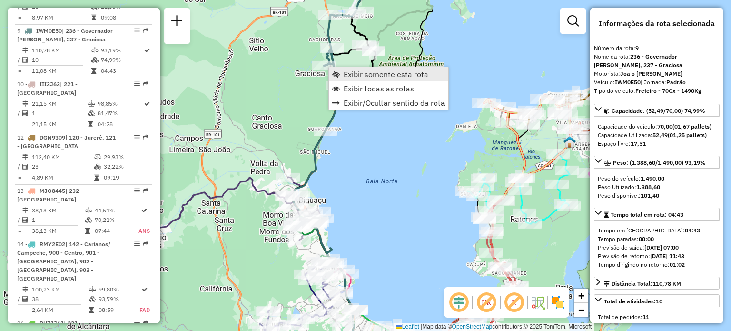
scroll to position [786, 0]
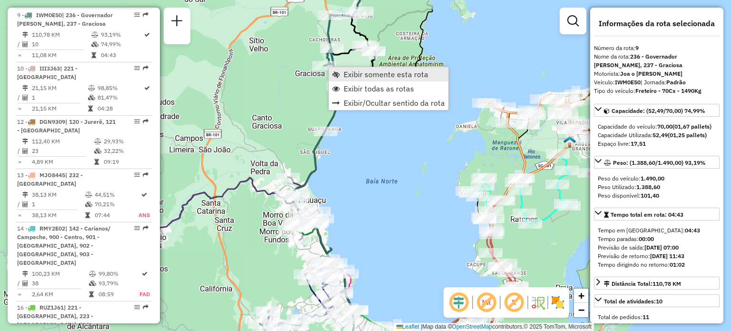
click at [342, 75] on link "Exibir somente esta rota" at bounding box center [388, 74] width 119 height 14
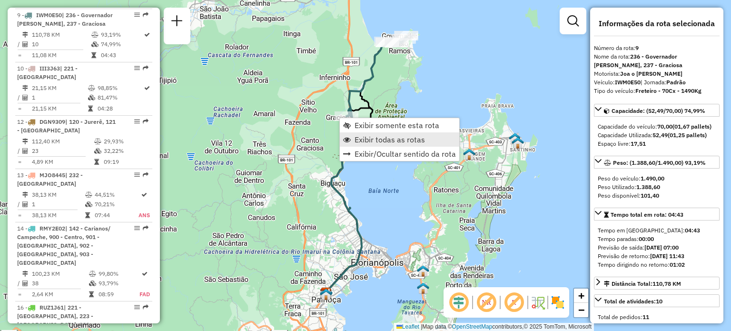
click at [374, 140] on span "Exibir todas as rotas" at bounding box center [390, 140] width 70 height 8
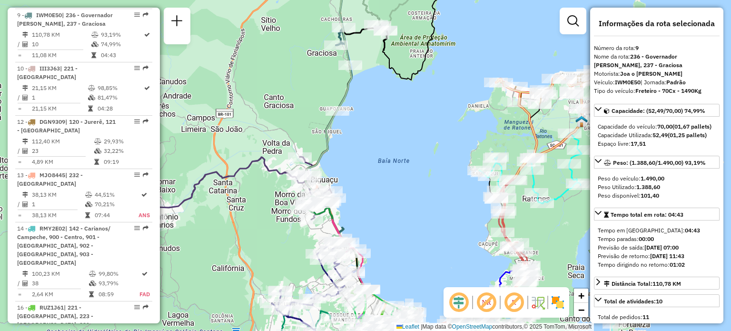
drag, startPoint x: 394, startPoint y: 220, endPoint x: 390, endPoint y: 174, distance: 46.8
click at [397, 175] on div "Janela de atendimento Grade de atendimento Capacidade Transportadoras Veículos …" at bounding box center [365, 165] width 731 height 331
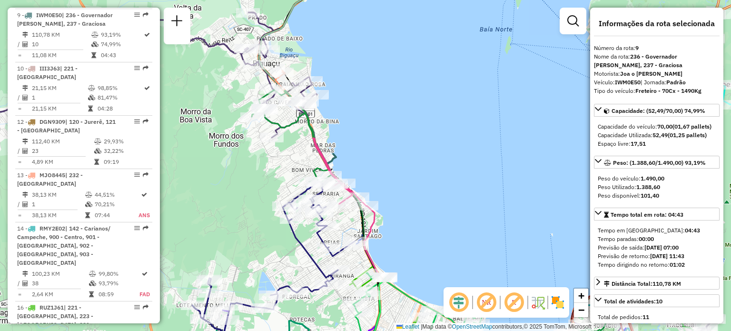
drag, startPoint x: 424, startPoint y: 216, endPoint x: 393, endPoint y: 99, distance: 121.1
click at [403, 116] on div "Janela de atendimento Grade de atendimento Capacidade Transportadoras Veículos …" at bounding box center [365, 165] width 731 height 331
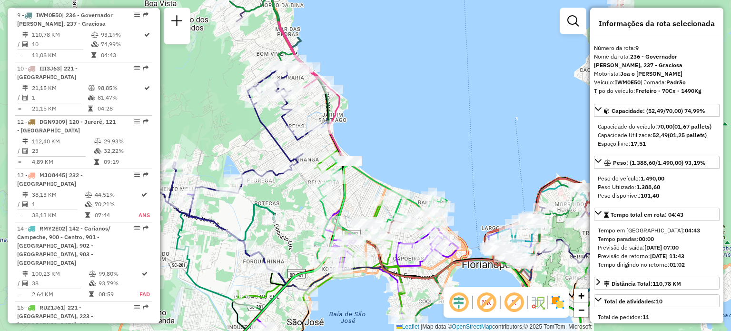
drag, startPoint x: 500, startPoint y: 205, endPoint x: 419, endPoint y: 139, distance: 104.2
click at [432, 148] on div "Janela de atendimento Grade de atendimento Capacidade Transportadoras Veículos …" at bounding box center [365, 165] width 731 height 331
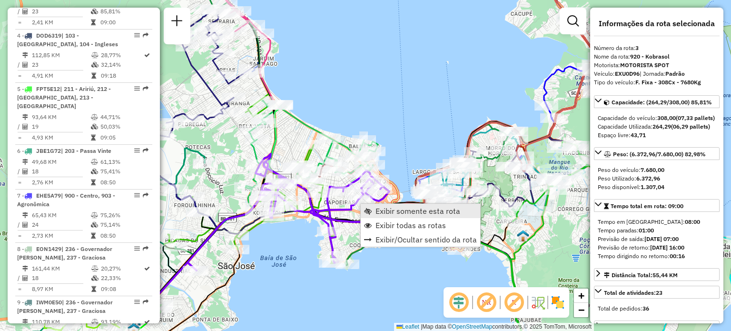
scroll to position [484, 0]
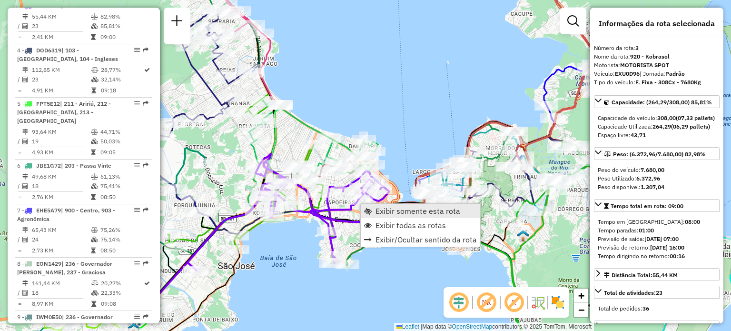
click at [387, 211] on span "Exibir somente esta rota" at bounding box center [417, 211] width 85 height 8
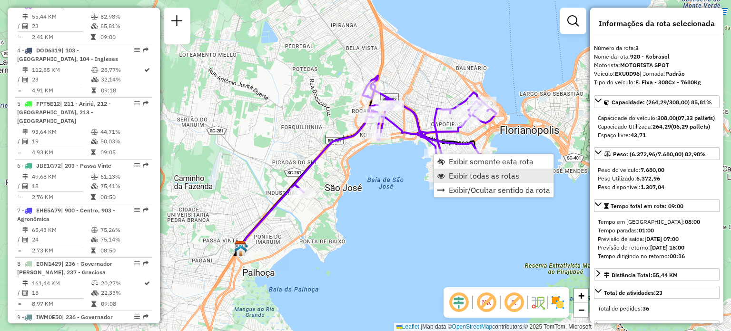
click at [459, 175] on span "Exibir todas as rotas" at bounding box center [484, 176] width 70 height 8
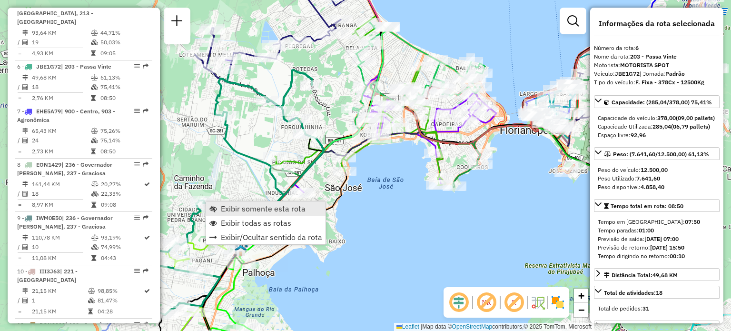
scroll to position [636, 0]
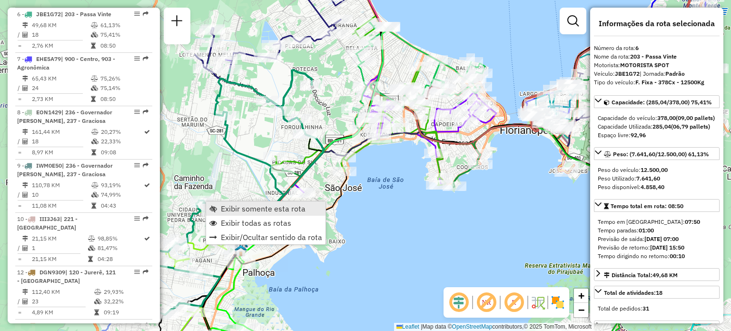
click at [224, 207] on span "Exibir somente esta rota" at bounding box center [263, 209] width 85 height 8
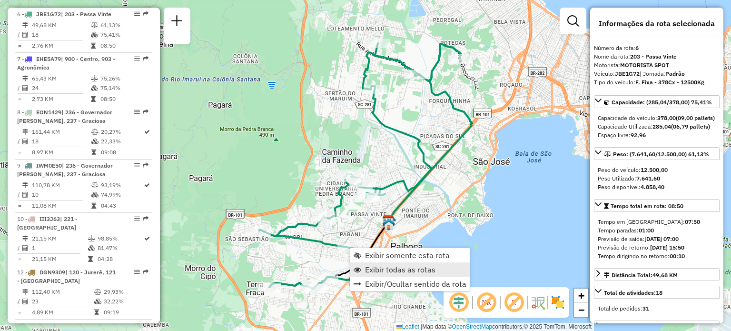
click at [381, 270] on span "Exibir todas as rotas" at bounding box center [400, 270] width 70 height 8
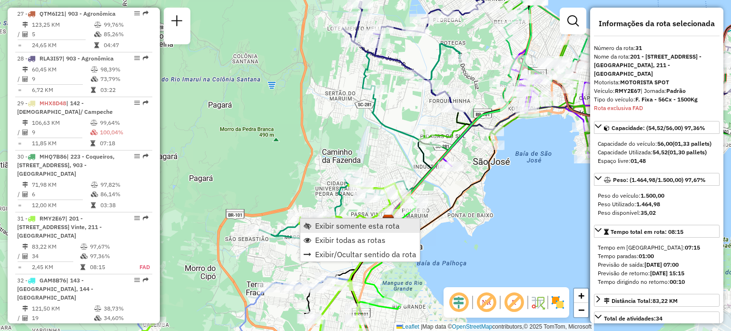
click at [317, 222] on span "Exibir somente esta rota" at bounding box center [357, 226] width 85 height 8
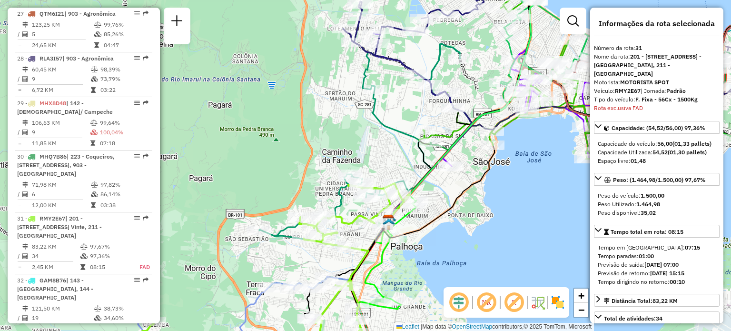
scroll to position [1867, 0]
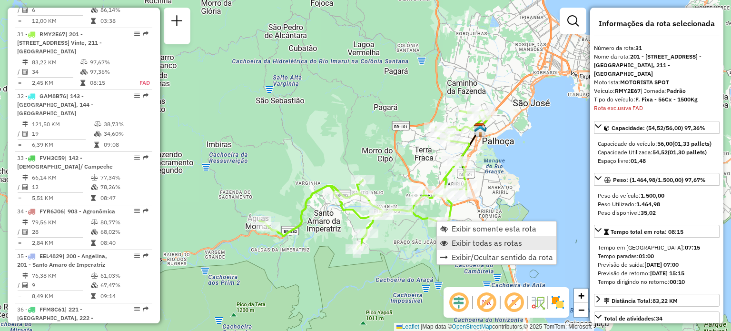
click at [460, 243] on span "Exibir todas as rotas" at bounding box center [487, 243] width 70 height 8
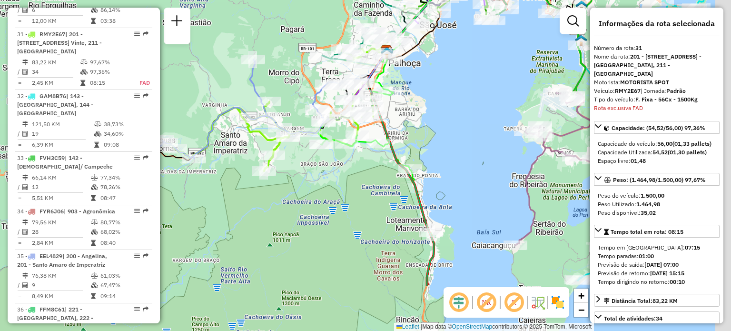
drag, startPoint x: 501, startPoint y: 217, endPoint x: 391, endPoint y: 133, distance: 138.2
click at [394, 133] on div "Janela de atendimento Grade de atendimento Capacidade Transportadoras Veículos …" at bounding box center [365, 165] width 731 height 331
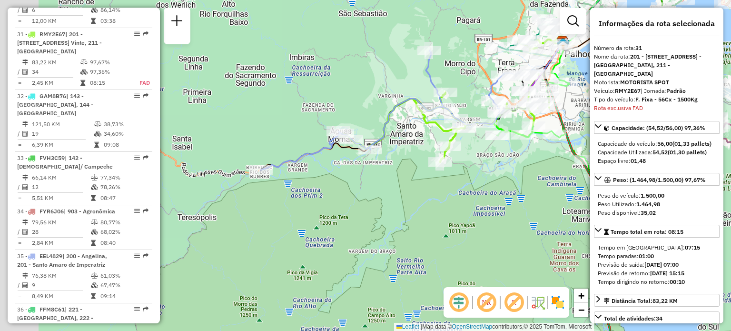
drag, startPoint x: 299, startPoint y: 200, endPoint x: 487, endPoint y: 191, distance: 187.7
click at [487, 191] on div "Janela de atendimento Grade de atendimento Capacidade Transportadoras Veículos …" at bounding box center [365, 165] width 731 height 331
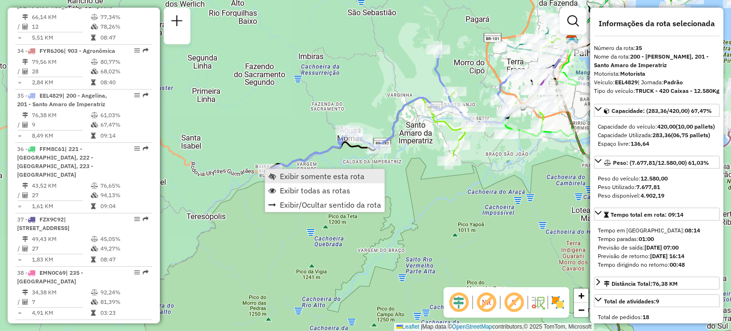
scroll to position [2098, 0]
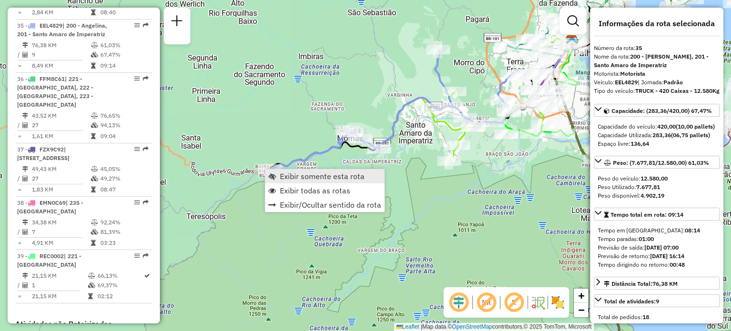
click at [285, 176] on span "Exibir somente esta rota" at bounding box center [322, 176] width 85 height 8
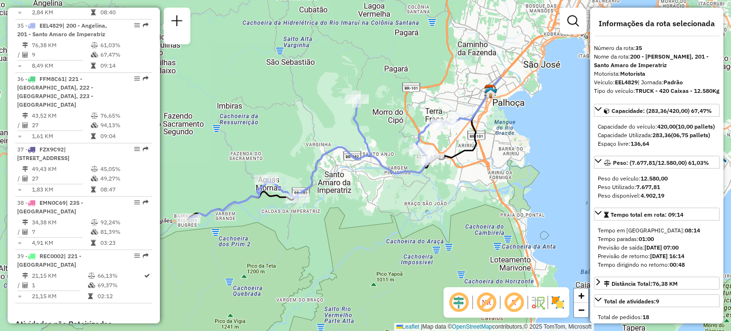
drag, startPoint x: 379, startPoint y: 129, endPoint x: 377, endPoint y: 187, distance: 57.1
click at [377, 186] on div "Janela de atendimento Grade de atendimento Capacidade Transportadoras Veículos …" at bounding box center [365, 165] width 731 height 331
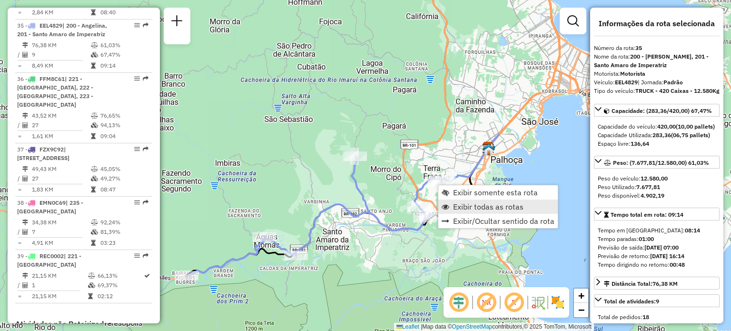
click at [460, 207] on span "Exibir todas as rotas" at bounding box center [488, 207] width 70 height 8
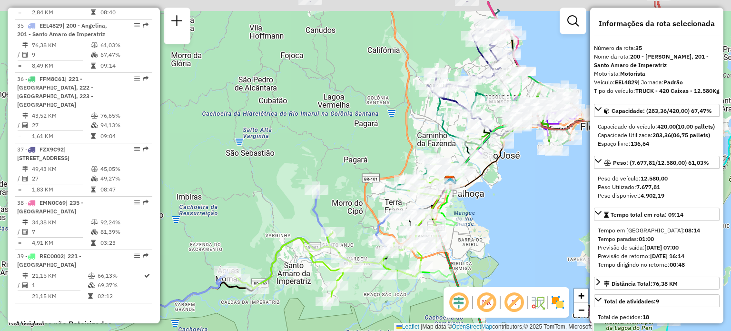
drag, startPoint x: 465, startPoint y: 97, endPoint x: 310, endPoint y: 213, distance: 193.1
click at [310, 213] on div "Janela de atendimento Grade de atendimento Capacidade Transportadoras Veículos …" at bounding box center [365, 165] width 731 height 331
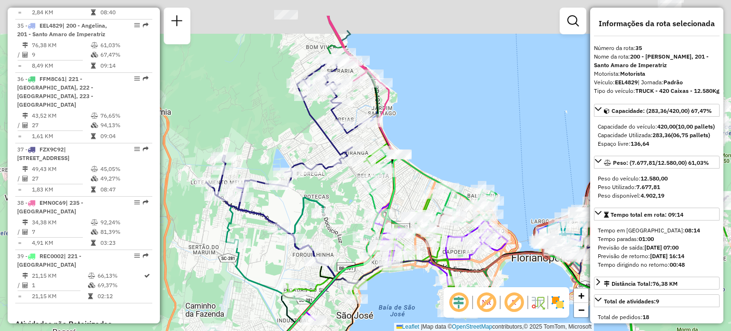
drag, startPoint x: 287, startPoint y: 128, endPoint x: 309, endPoint y: 163, distance: 41.2
click at [309, 163] on div "Janela de atendimento Grade de atendimento Capacidade Transportadoras Veículos …" at bounding box center [365, 165] width 731 height 331
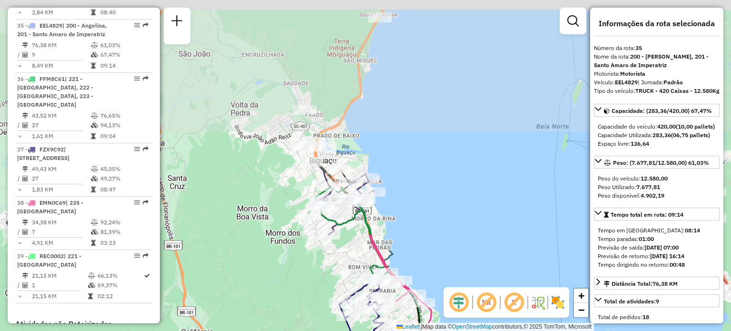
drag, startPoint x: 297, startPoint y: 98, endPoint x: 329, endPoint y: 275, distance: 180.3
click at [329, 275] on div "Janela de atendimento Grade de atendimento Capacidade Transportadoras Veículos …" at bounding box center [365, 165] width 731 height 331
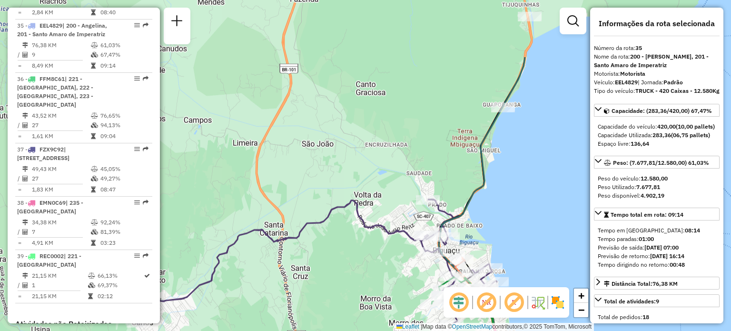
drag, startPoint x: 353, startPoint y: 120, endPoint x: 476, endPoint y: 207, distance: 150.4
click at [476, 209] on div "Janela de atendimento Grade de atendimento Capacidade Transportadoras Veículos …" at bounding box center [365, 165] width 731 height 331
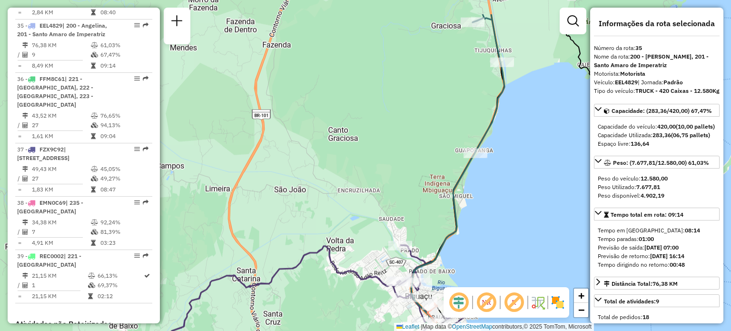
drag, startPoint x: 427, startPoint y: 89, endPoint x: 400, endPoint y: 137, distance: 54.6
click at [400, 137] on div "Janela de atendimento Grade de atendimento Capacidade Transportadoras Veículos …" at bounding box center [365, 165] width 731 height 331
